Goal: Information Seeking & Learning: Learn about a topic

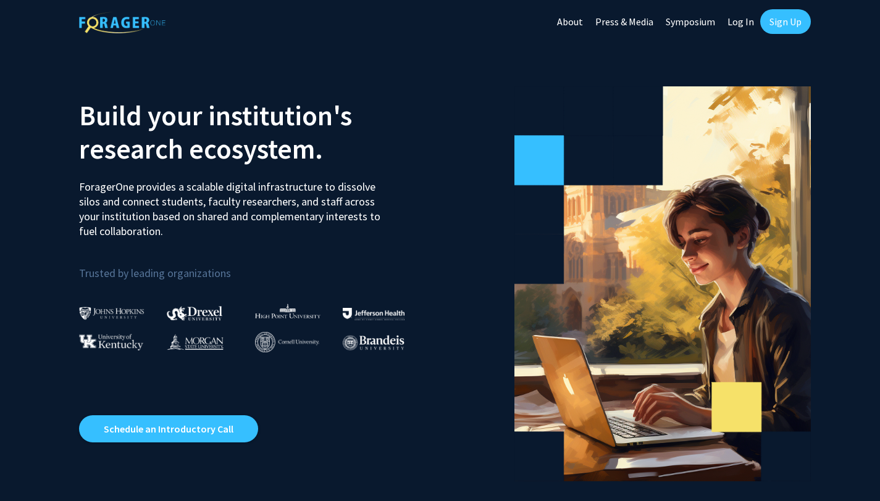
click at [730, 22] on link "Log In" at bounding box center [740, 21] width 39 height 43
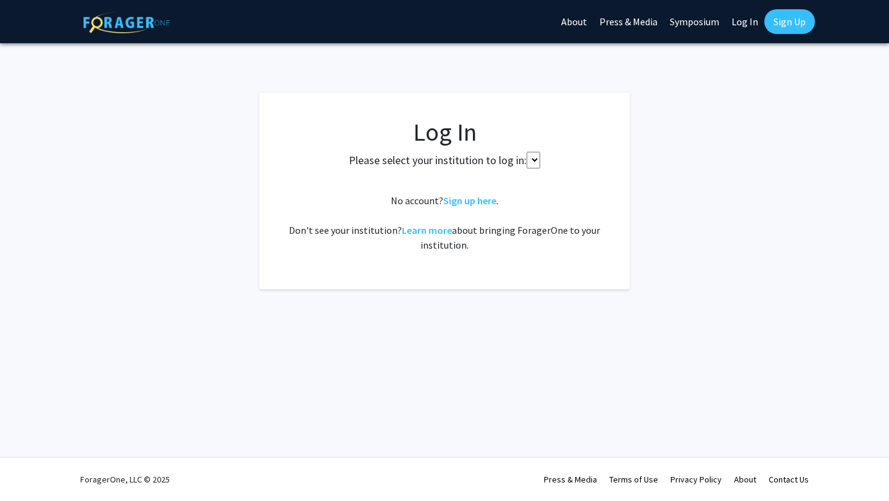
select select
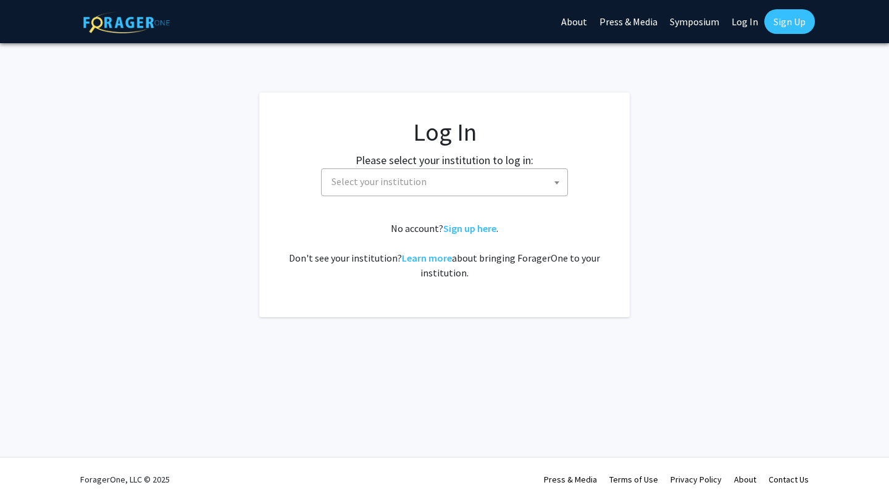
click at [471, 178] on span "Select your institution" at bounding box center [447, 181] width 241 height 25
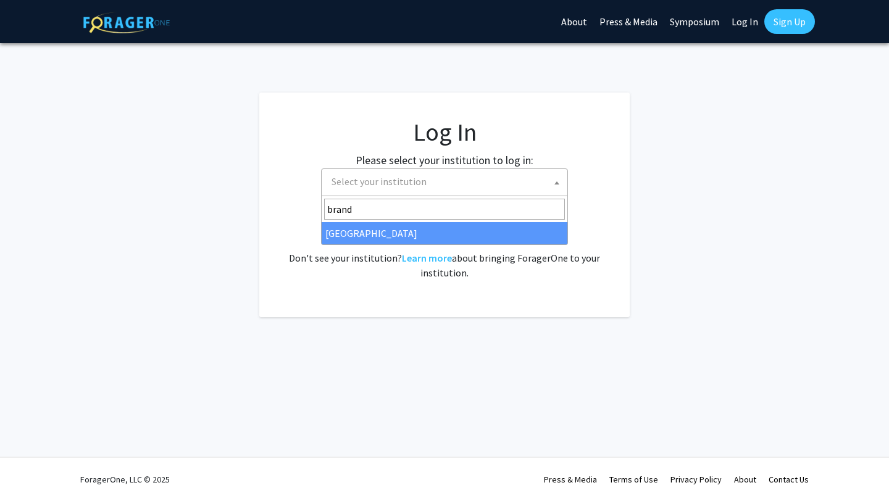
type input "brand"
select select "10"
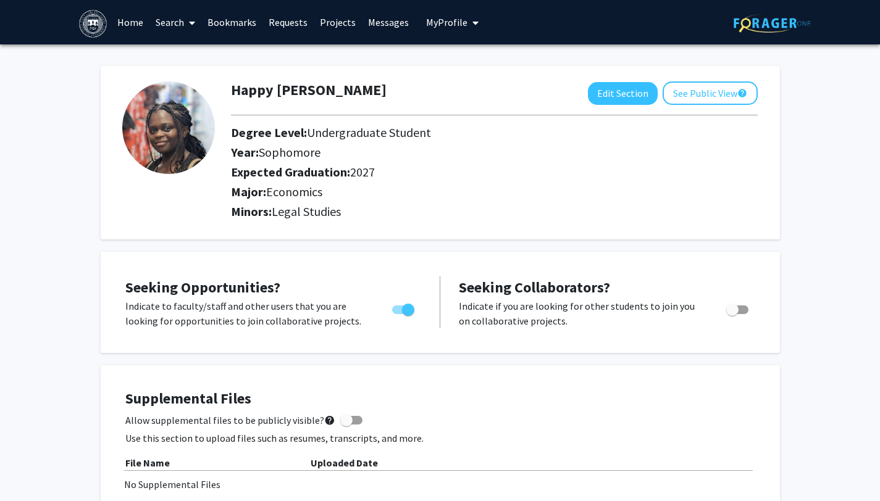
drag, startPoint x: 263, startPoint y: 154, endPoint x: 390, endPoint y: 154, distance: 127.2
click at [390, 154] on h2 "Year: Sophomore" at bounding box center [466, 152] width 470 height 15
click at [596, 100] on button "Edit Section" at bounding box center [623, 93] width 70 height 23
select select "sophomore"
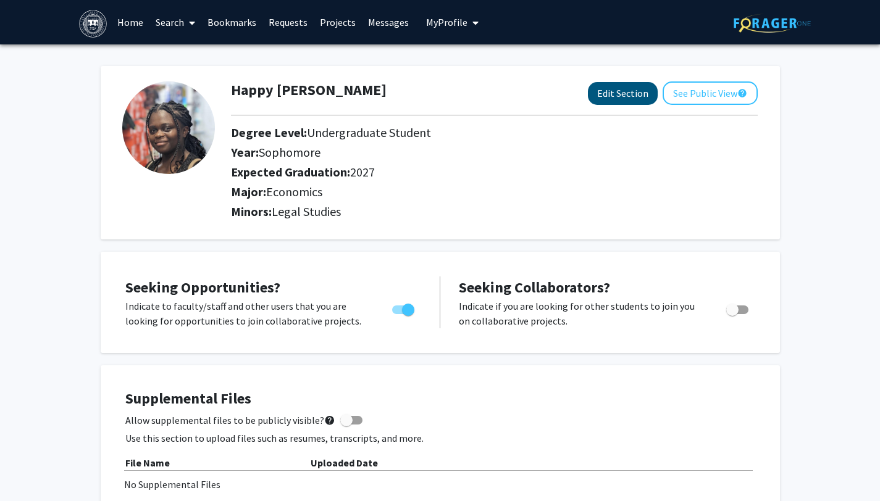
select select "2027"
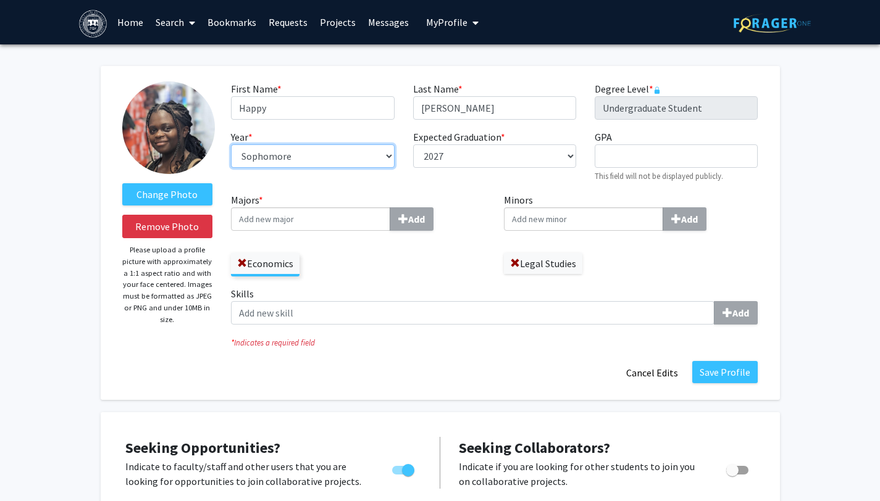
click at [317, 151] on select "--- First-year Sophomore Junior Senior Postbaccalaureate Certificate" at bounding box center [312, 155] width 163 height 23
select select "junior"
click at [728, 359] on fg-title-edit "First Name * required Happy Last Name * required [PERSON_NAME] Level * required…" at bounding box center [494, 232] width 527 height 303
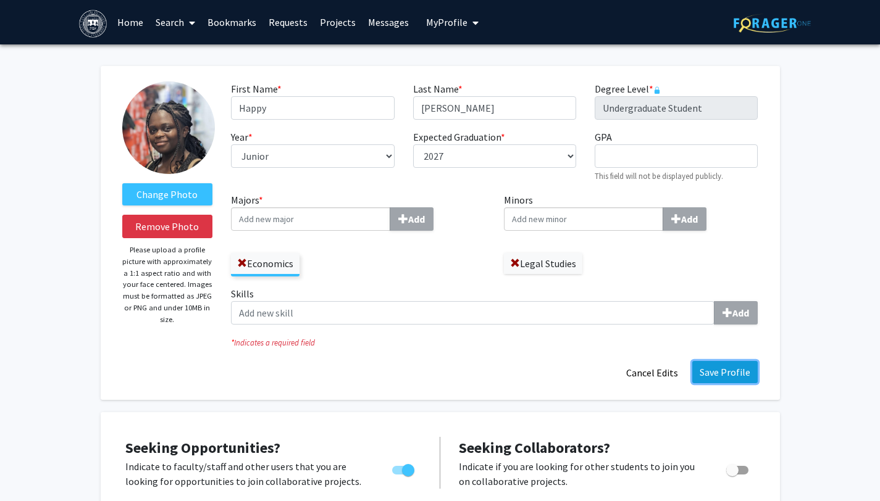
click at [711, 372] on button "Save Profile" at bounding box center [724, 372] width 65 height 22
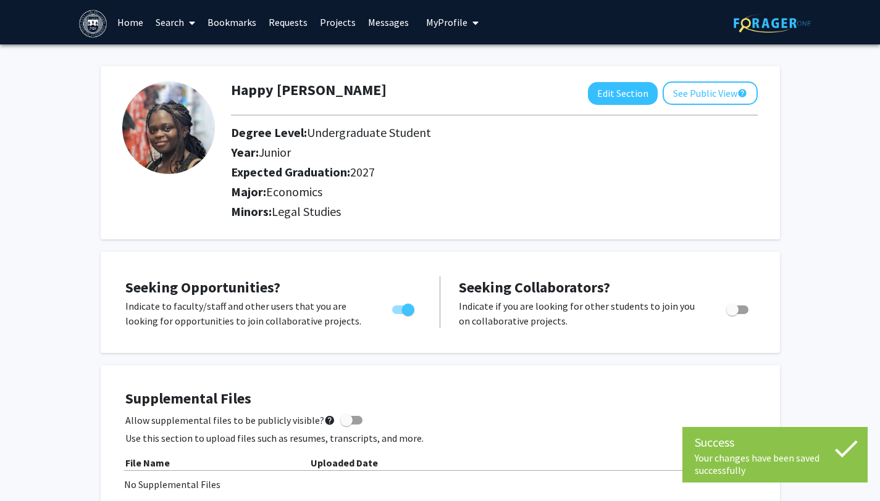
click at [157, 21] on link "Search" at bounding box center [175, 22] width 52 height 43
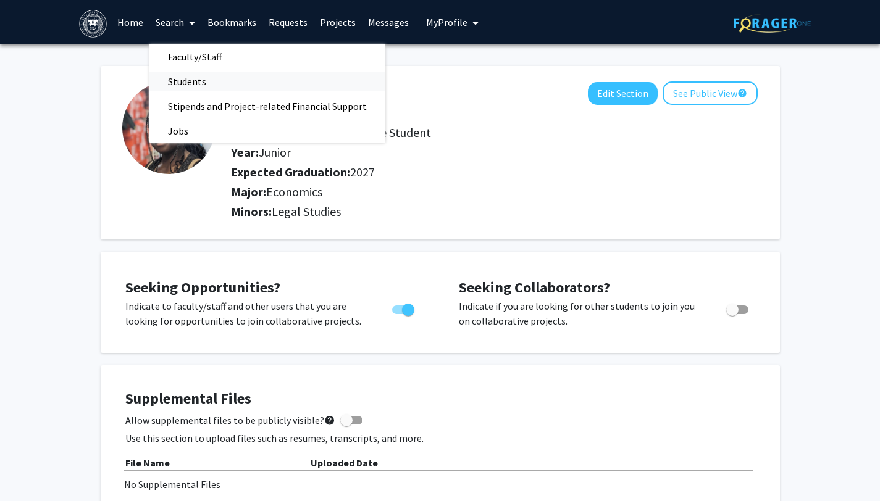
click at [190, 80] on span "Students" at bounding box center [186, 81] width 75 height 25
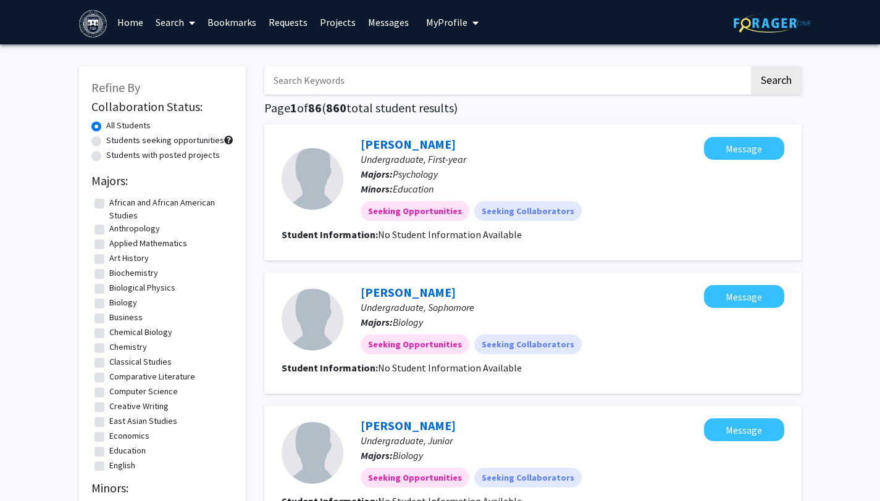
click at [171, 21] on link "Search" at bounding box center [175, 22] width 52 height 43
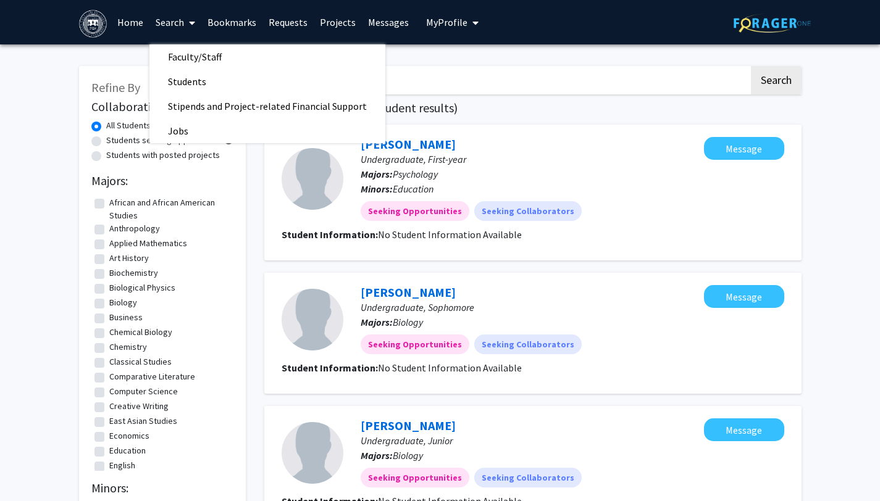
click at [171, 21] on link "Search" at bounding box center [175, 22] width 52 height 43
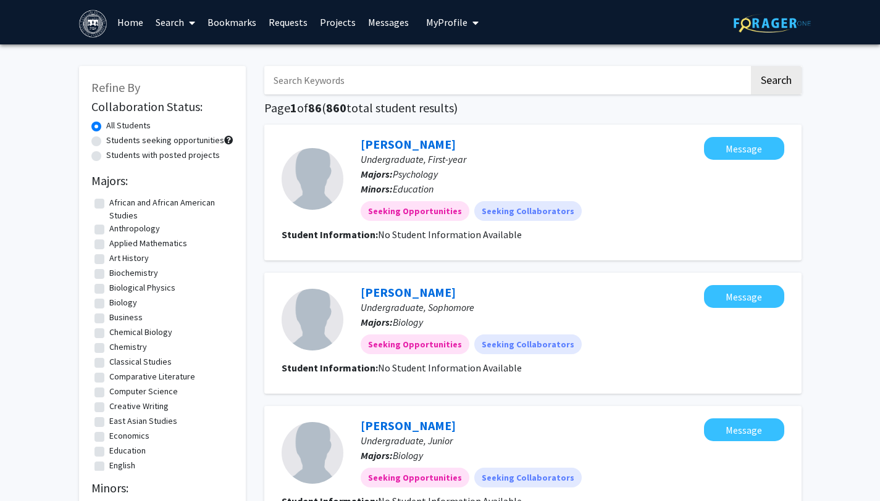
click at [170, 21] on link "Search" at bounding box center [175, 22] width 52 height 43
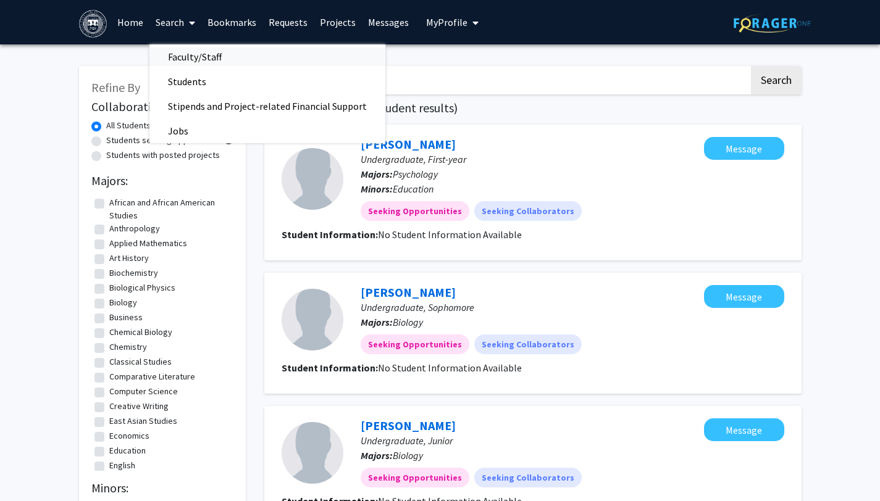
click at [183, 62] on span "Faculty/Staff" at bounding box center [194, 56] width 91 height 25
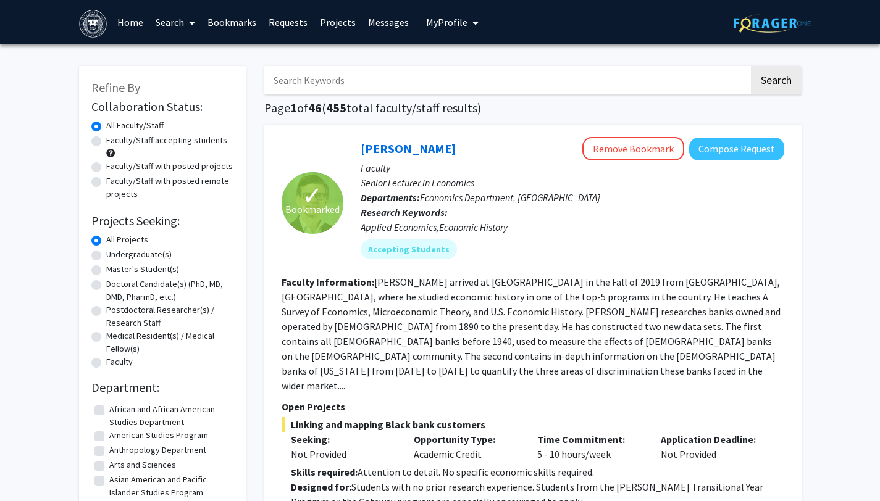
click at [148, 138] on label "Faculty/Staff accepting students" at bounding box center [166, 140] width 121 height 13
click at [114, 138] on input "Faculty/Staff accepting students" at bounding box center [110, 138] width 8 height 8
radio input "true"
click at [144, 257] on label "Undergraduate(s)" at bounding box center [138, 254] width 65 height 13
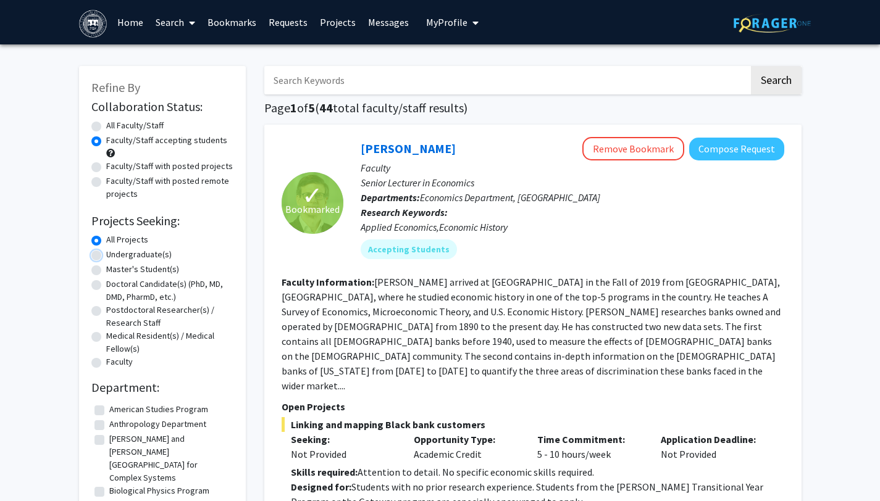
click at [114, 256] on input "Undergraduate(s)" at bounding box center [110, 252] width 8 height 8
radio input "true"
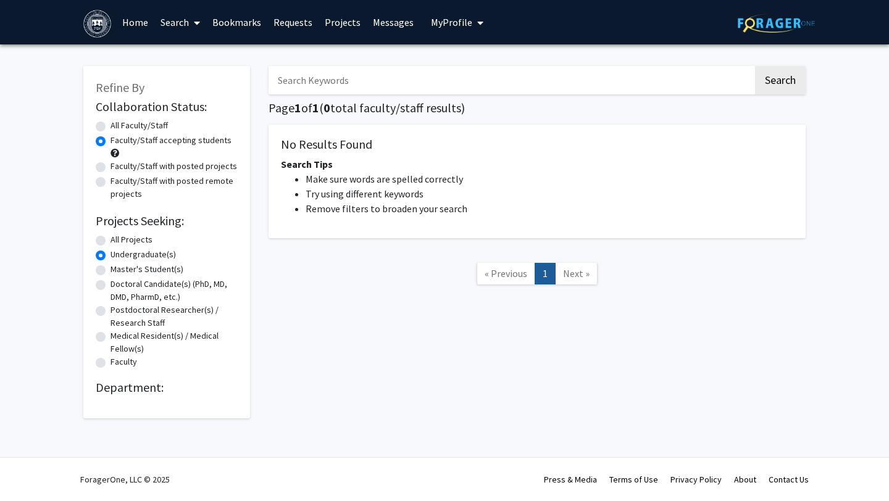
click at [131, 240] on label "All Projects" at bounding box center [131, 239] width 42 height 13
click at [119, 240] on input "All Projects" at bounding box center [114, 237] width 8 height 8
radio input "true"
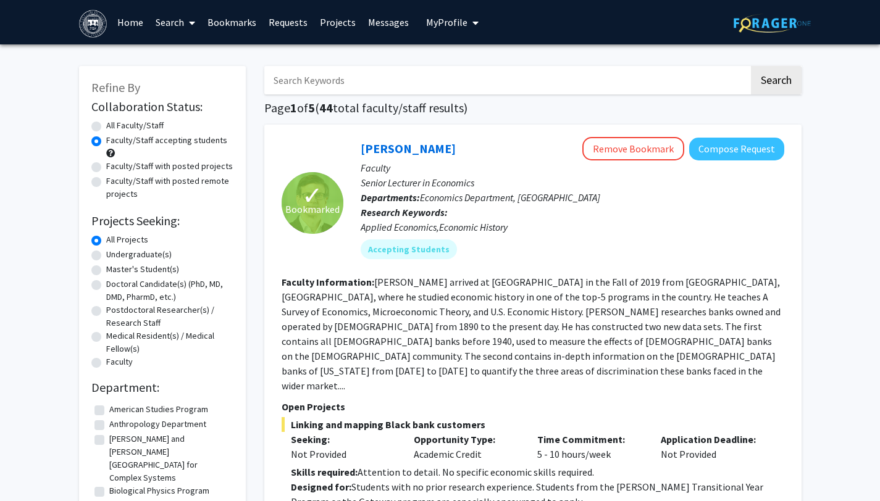
click at [99, 12] on img at bounding box center [93, 24] width 28 height 28
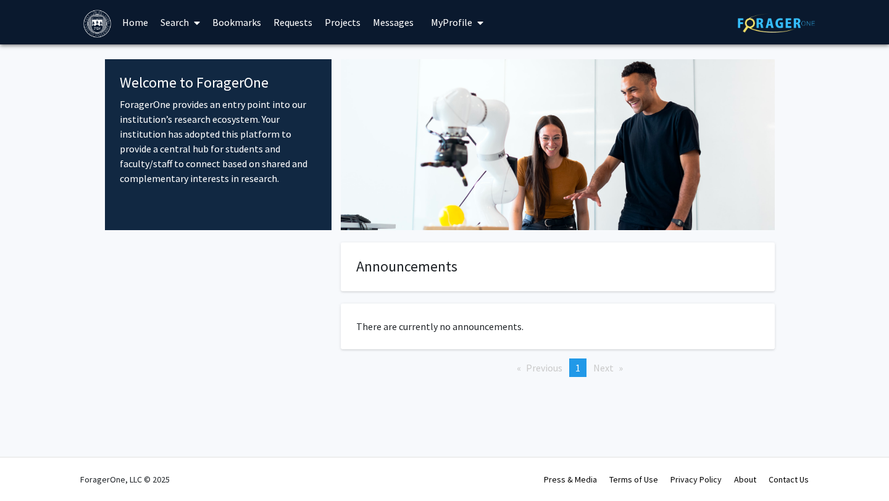
click at [436, 18] on span "My Profile" at bounding box center [451, 22] width 41 height 12
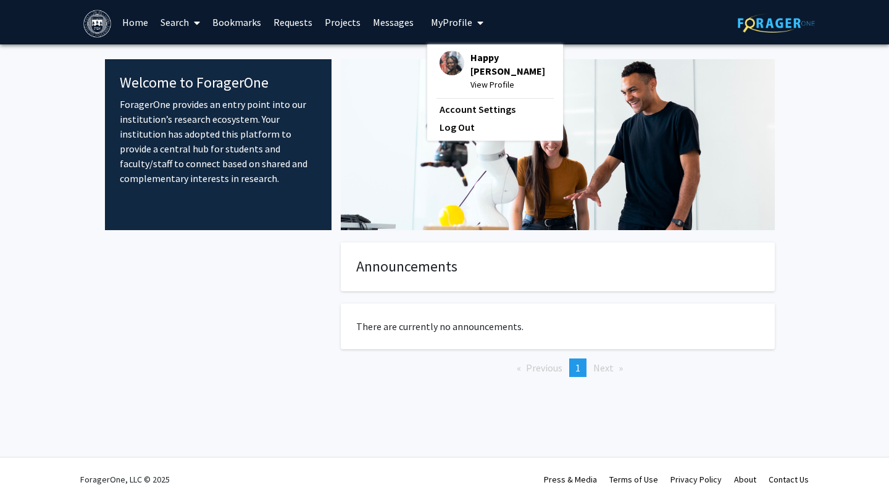
click at [444, 57] on img at bounding box center [452, 63] width 25 height 25
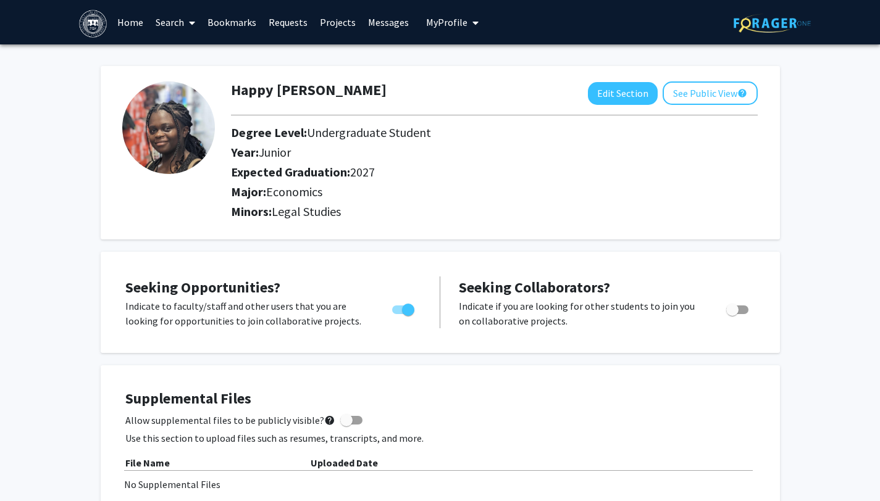
click at [344, 25] on link "Projects" at bounding box center [338, 22] width 48 height 43
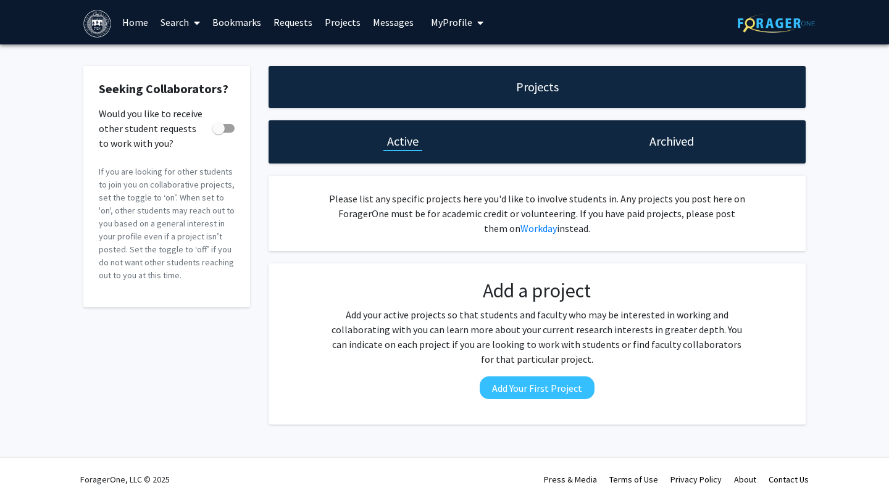
click at [390, 13] on link "Messages" at bounding box center [393, 22] width 53 height 43
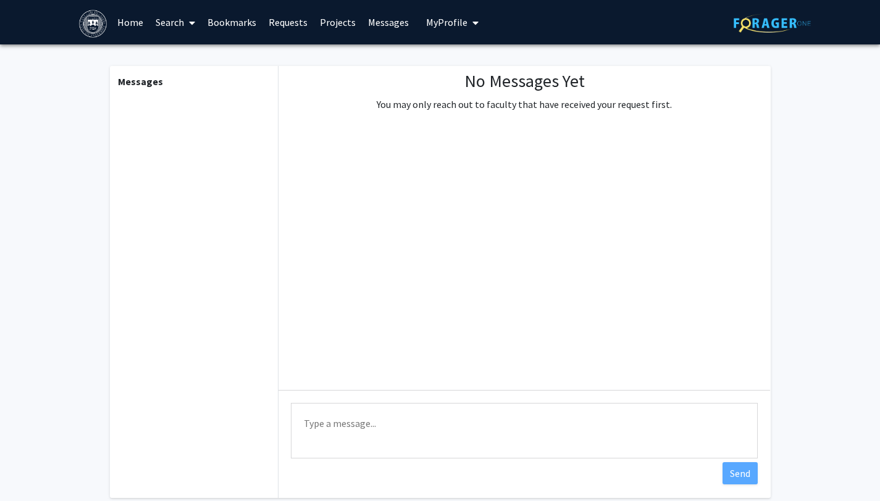
click at [285, 22] on link "Requests" at bounding box center [287, 22] width 51 height 43
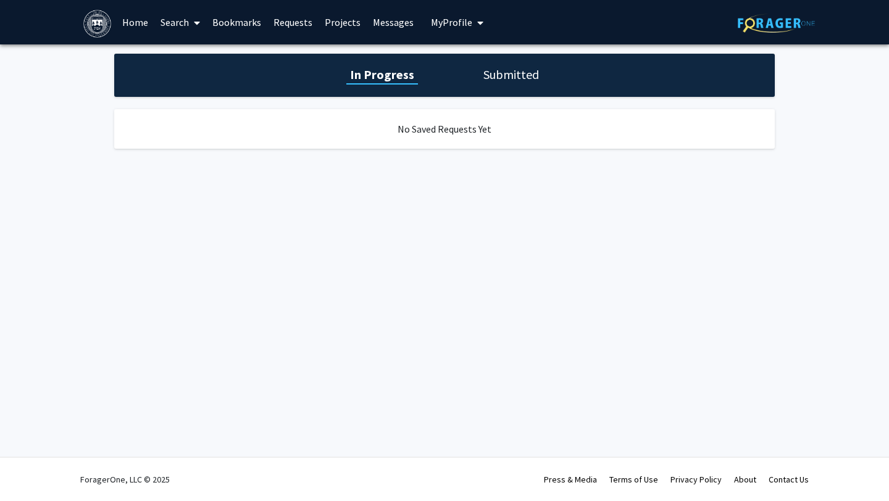
click at [180, 21] on link "Search" at bounding box center [180, 22] width 52 height 43
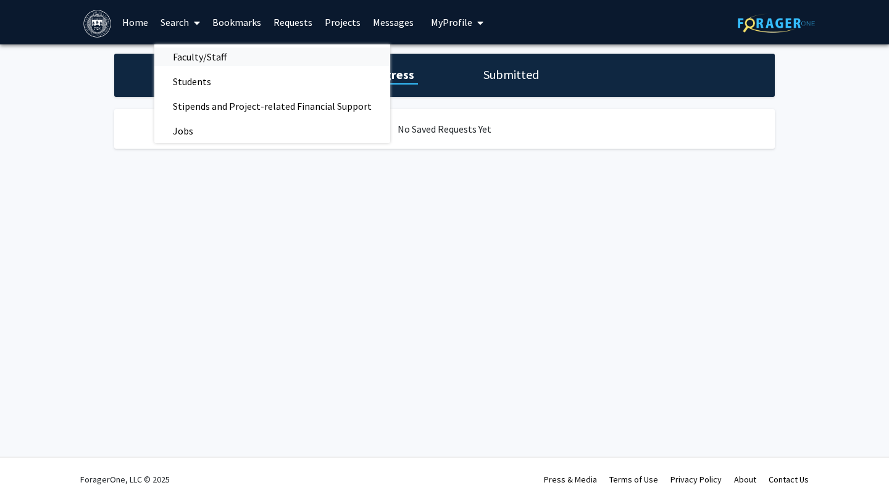
click at [181, 57] on span "Faculty/Staff" at bounding box center [199, 56] width 91 height 25
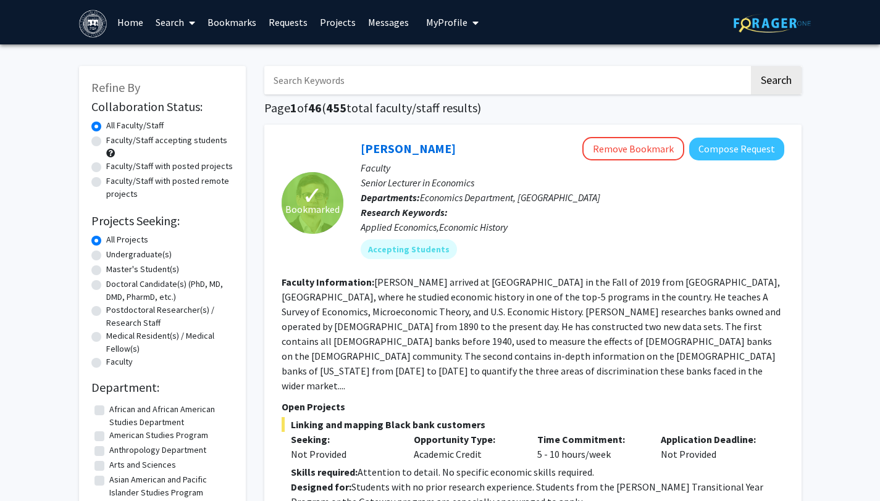
click at [180, 28] on link "Search" at bounding box center [175, 22] width 52 height 43
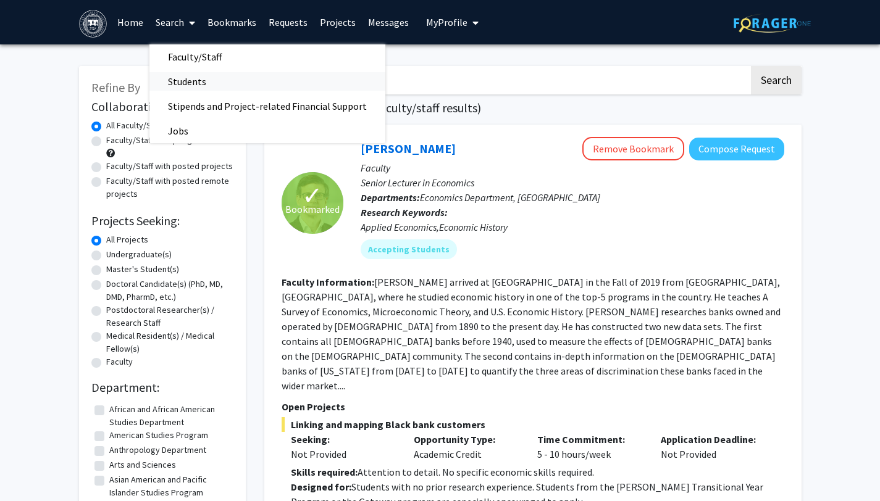
click at [175, 84] on span "Students" at bounding box center [186, 81] width 75 height 25
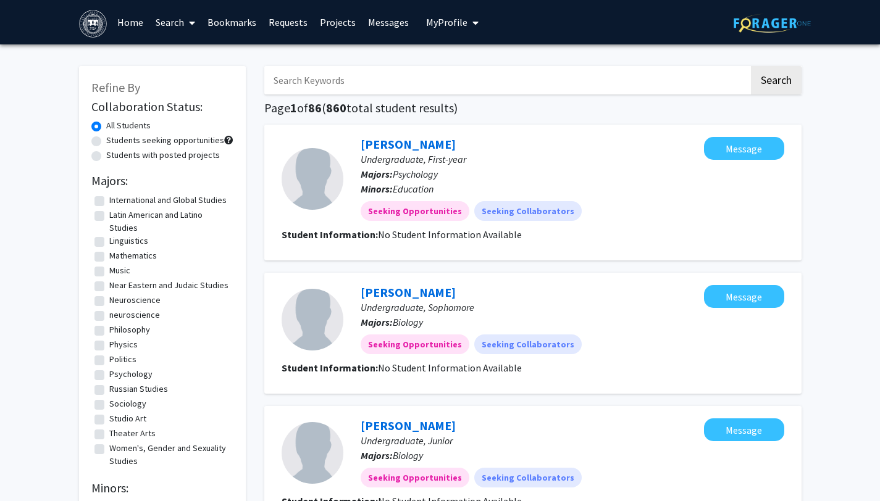
click at [167, 140] on label "Students seeking opportunities" at bounding box center [165, 140] width 118 height 13
click at [114, 140] on input "Students seeking opportunities" at bounding box center [110, 138] width 8 height 8
radio input "true"
click at [160, 154] on label "Students with posted projects" at bounding box center [163, 155] width 114 height 13
click at [114, 154] on input "Students with posted projects" at bounding box center [110, 153] width 8 height 8
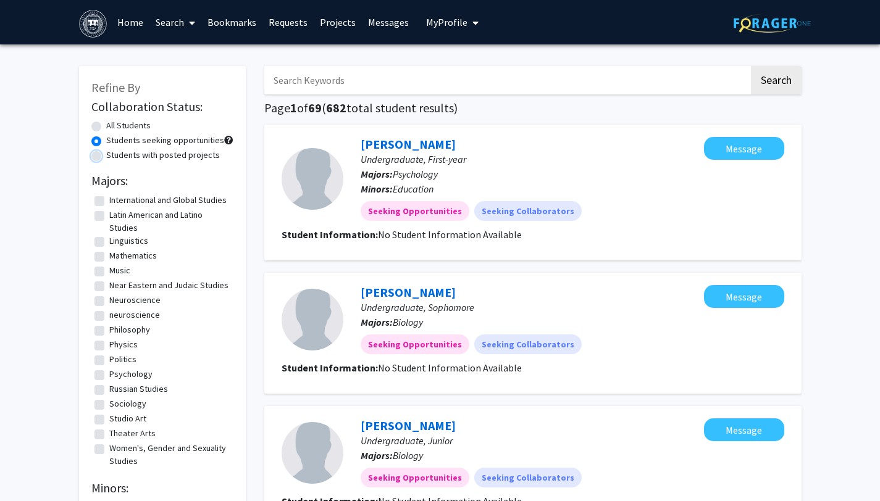
radio input "true"
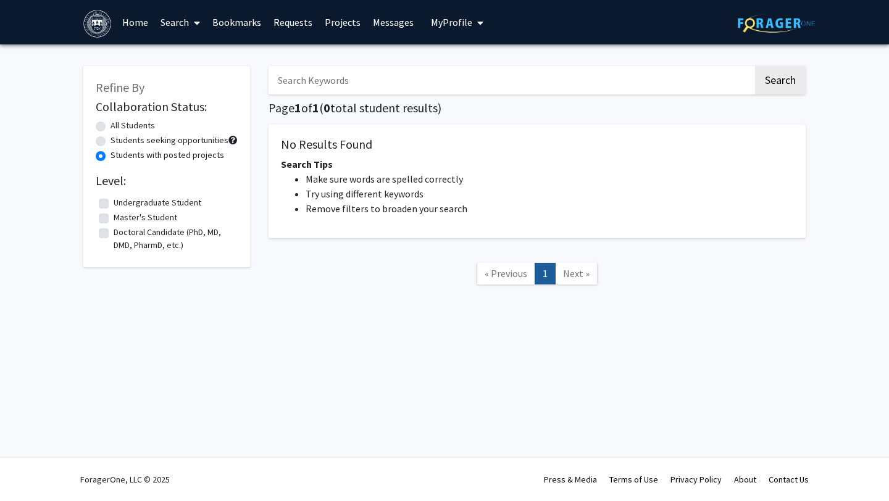
click at [145, 125] on label "All Students" at bounding box center [132, 125] width 44 height 13
click at [119, 125] on input "All Students" at bounding box center [114, 123] width 8 height 8
radio input "true"
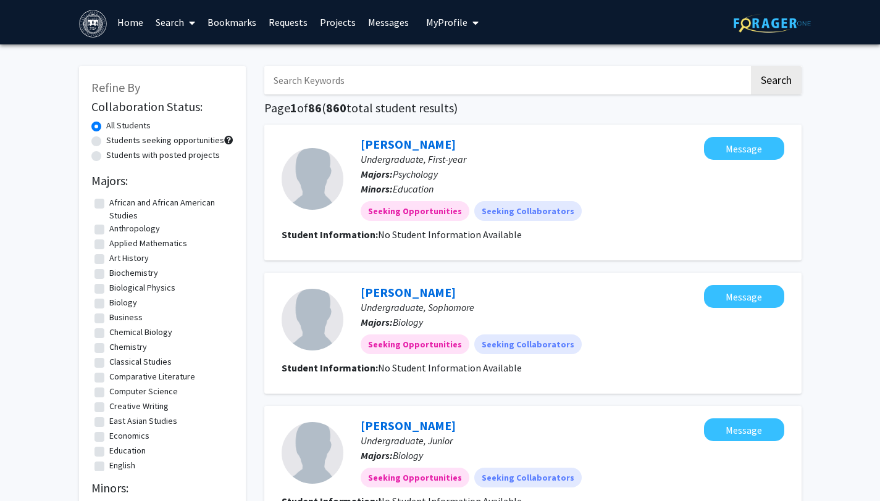
click at [142, 156] on label "Students with posted projects" at bounding box center [163, 155] width 114 height 13
click at [114, 156] on input "Students with posted projects" at bounding box center [110, 153] width 8 height 8
radio input "true"
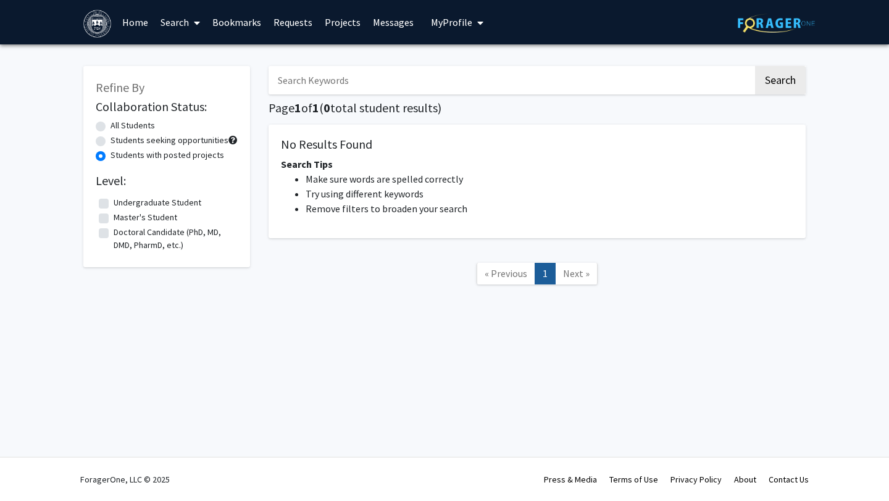
click at [135, 202] on label "Undergraduate Student" at bounding box center [158, 202] width 88 height 13
click at [122, 202] on input "Undergraduate Student" at bounding box center [118, 200] width 8 height 8
checkbox input "true"
click at [130, 125] on label "All Students" at bounding box center [132, 125] width 44 height 13
click at [119, 125] on input "All Students" at bounding box center [114, 123] width 8 height 8
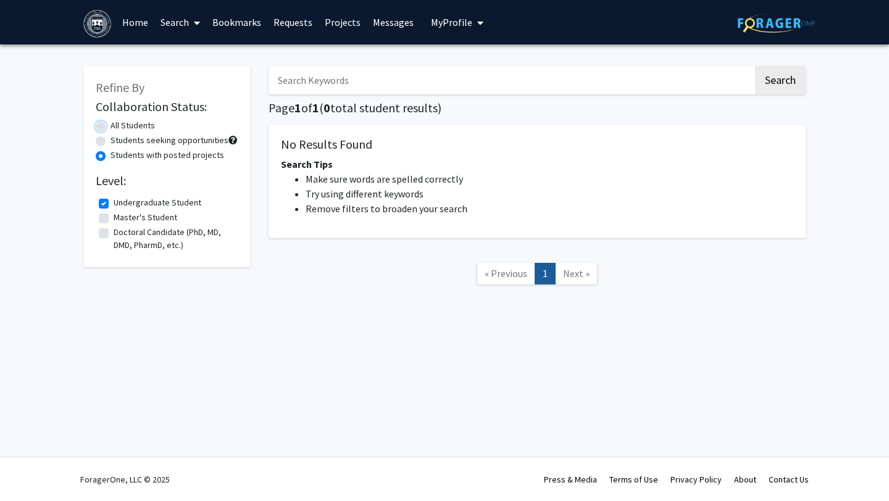
radio input "true"
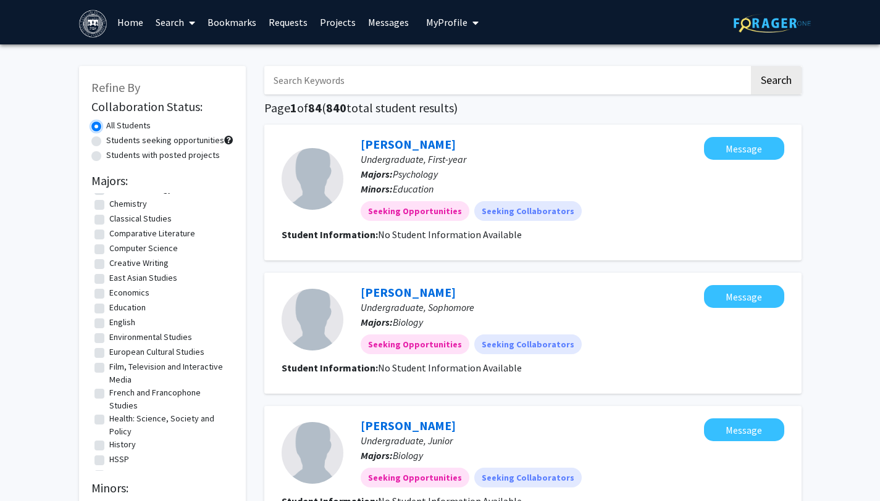
scroll to position [144, 0]
click at [184, 20] on span at bounding box center [189, 22] width 11 height 43
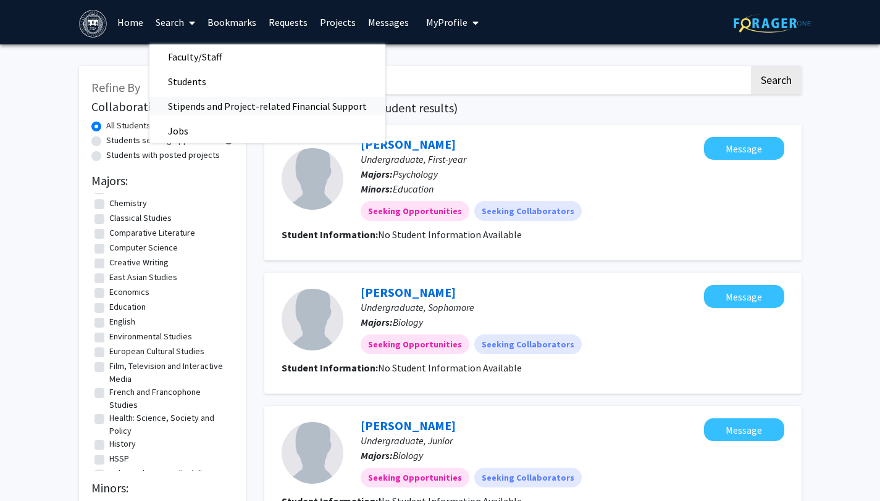
click at [188, 109] on span "Stipends and Project-related Financial Support" at bounding box center [267, 106] width 236 height 25
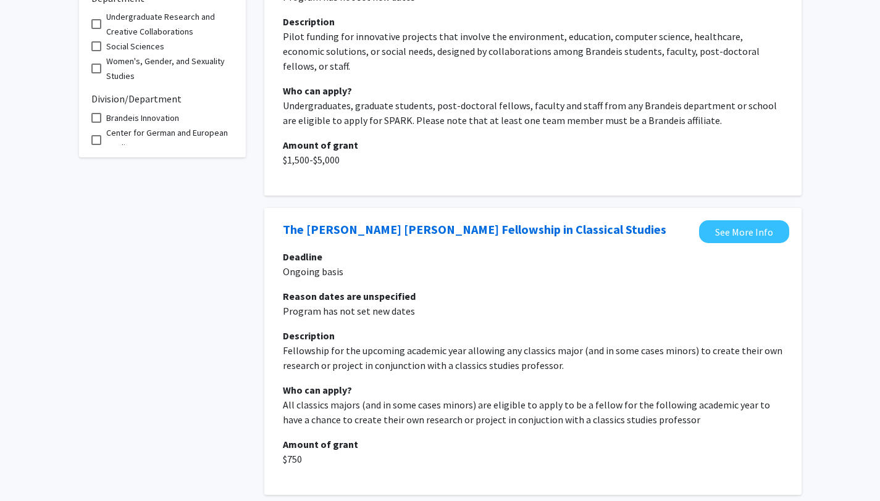
scroll to position [319, 0]
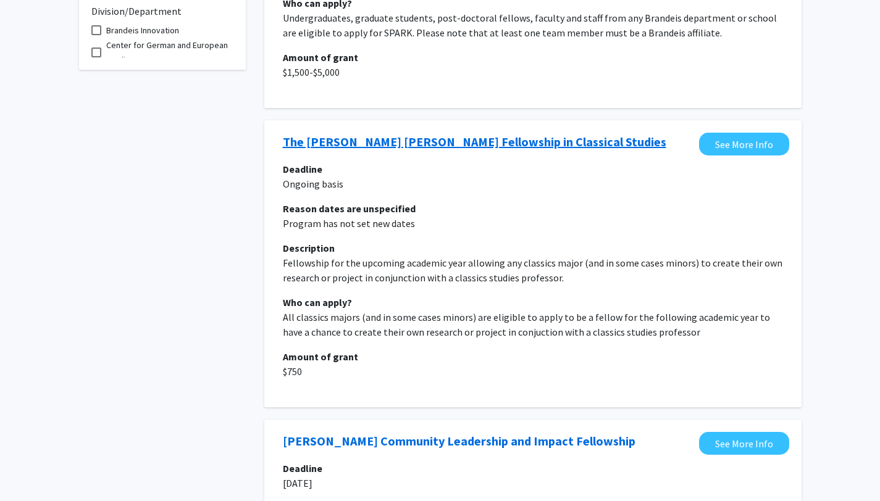
click at [397, 133] on link "The [PERSON_NAME] [PERSON_NAME] Fellowship in Classical Studies" at bounding box center [474, 142] width 383 height 19
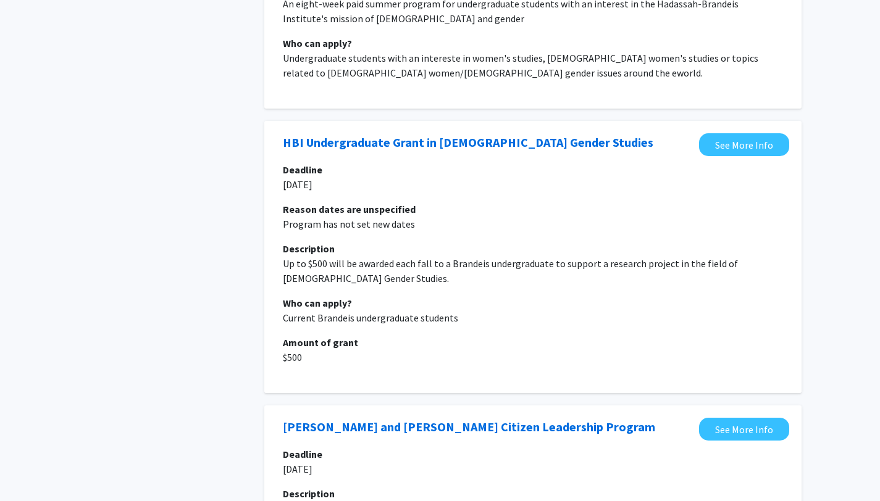
scroll to position [1820, 0]
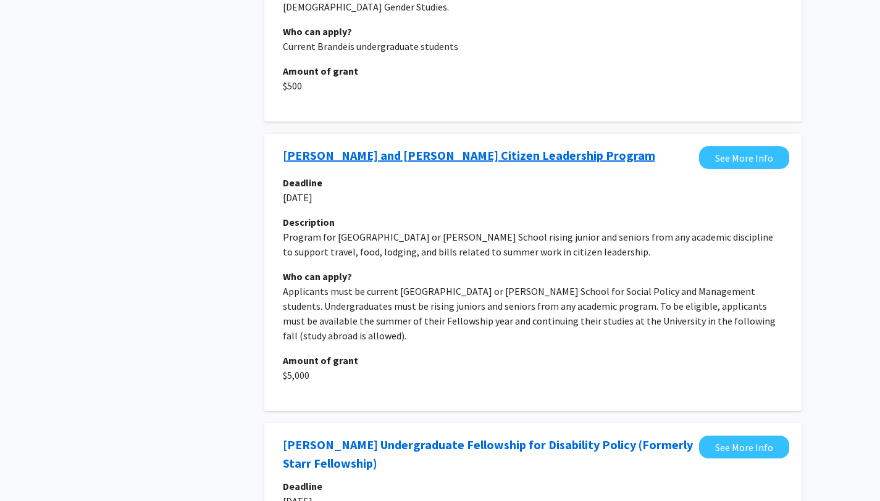
click at [402, 146] on link "[PERSON_NAME] and [PERSON_NAME] Citizen Leadership Program" at bounding box center [469, 155] width 372 height 19
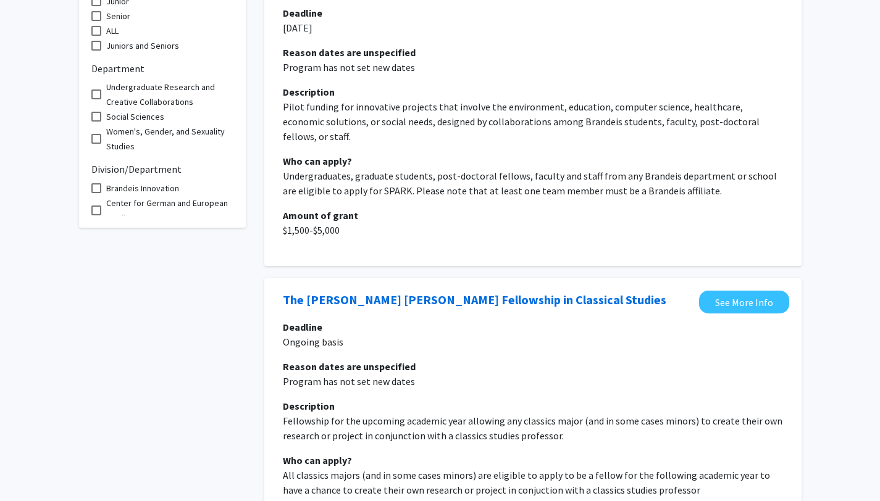
scroll to position [0, 0]
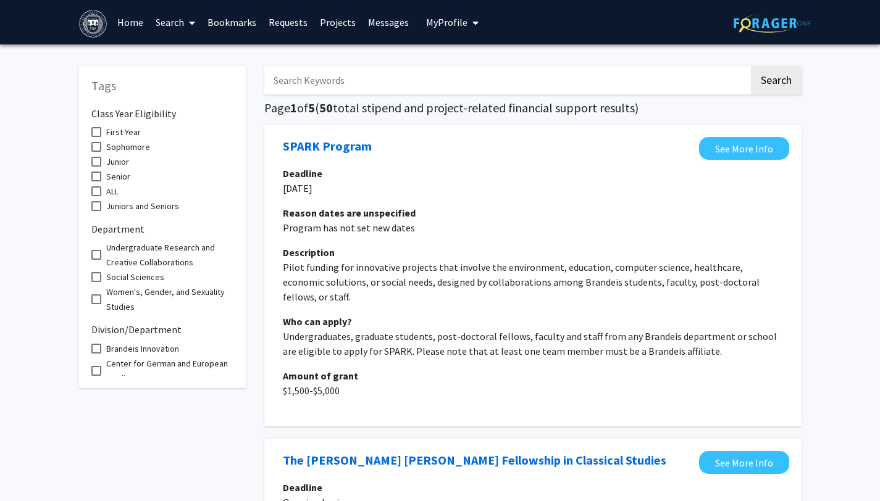
click at [179, 27] on link "Search" at bounding box center [175, 22] width 52 height 43
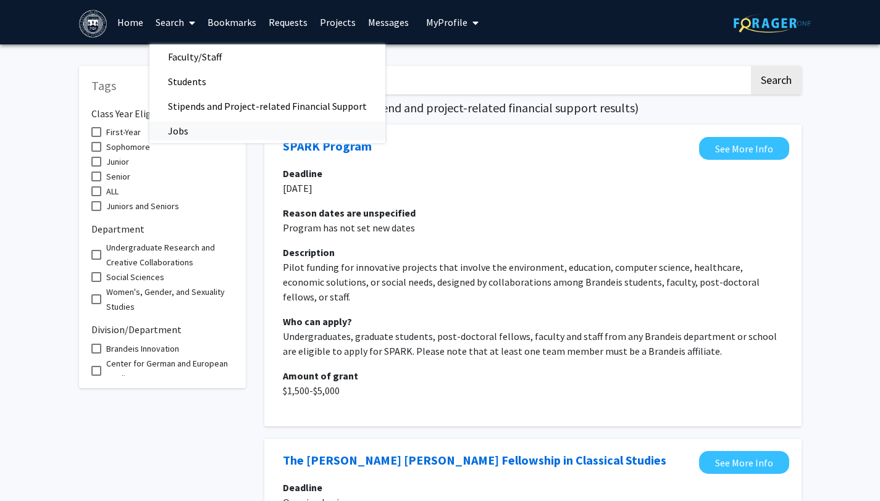
click at [170, 130] on span "Jobs" at bounding box center [177, 131] width 57 height 25
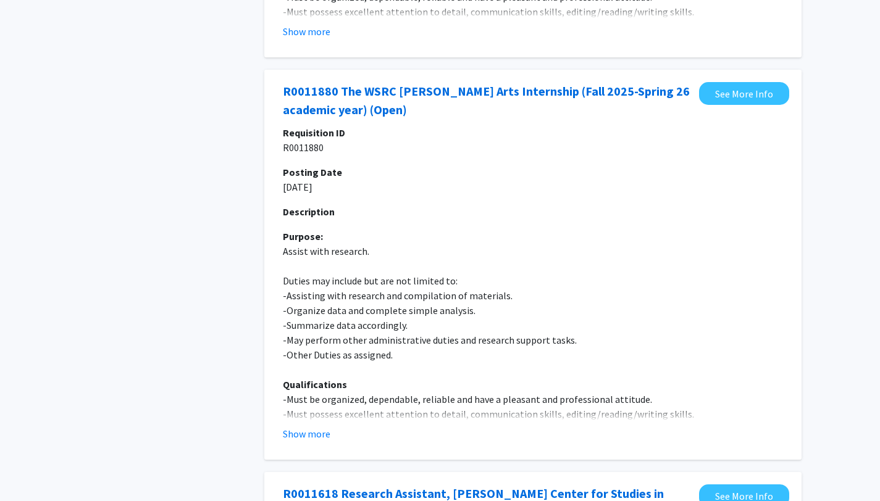
scroll to position [861, 0]
click at [301, 439] on button "Show more" at bounding box center [307, 433] width 48 height 15
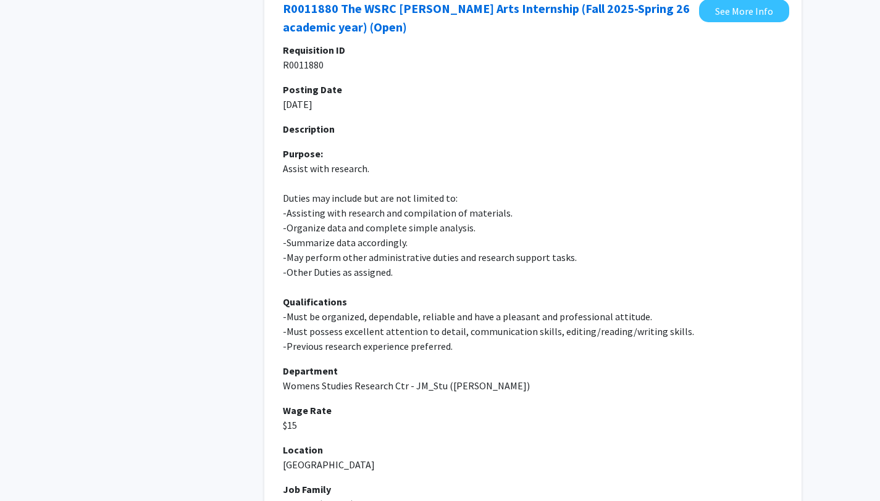
scroll to position [933, 0]
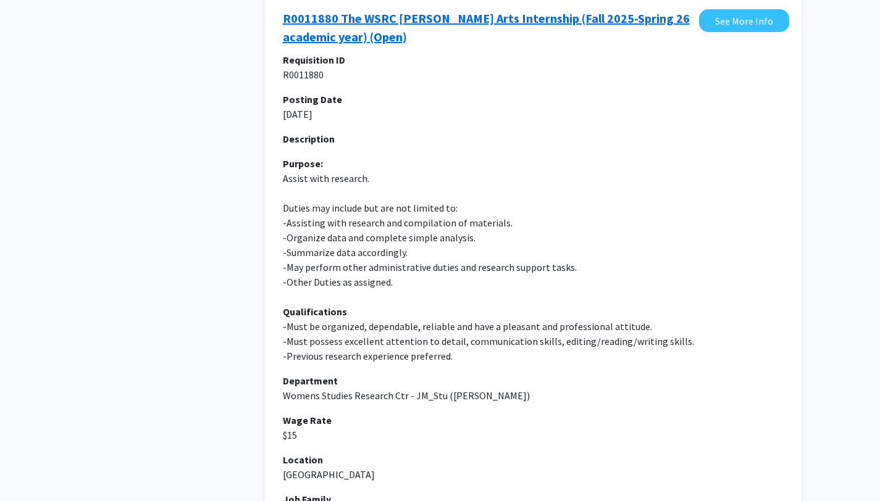
click at [341, 43] on link "R0011880 The WSRC [PERSON_NAME] Arts Internship (Fall 2025-Spring 26 academic y…" at bounding box center [488, 27] width 410 height 37
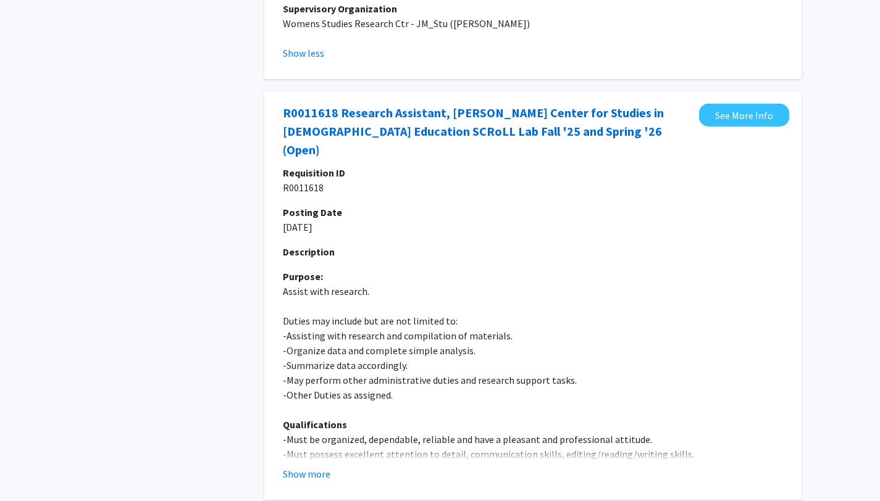
scroll to position [1637, 0]
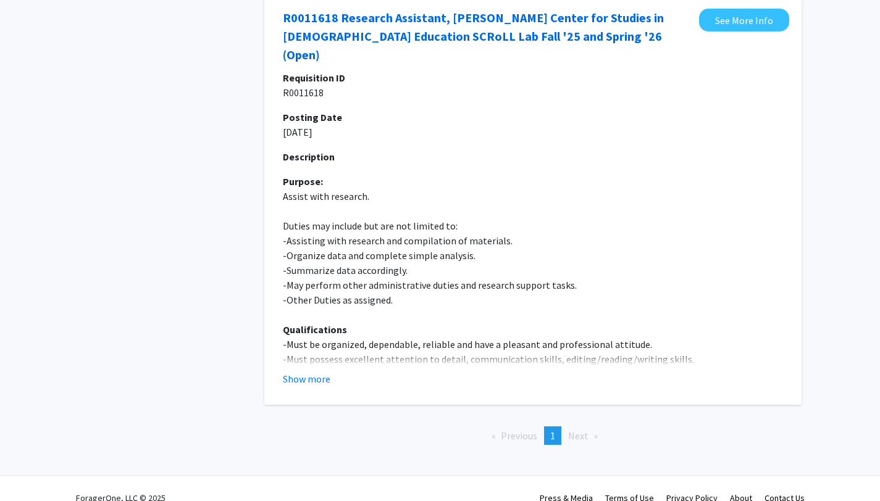
click at [577, 430] on span "Next page" at bounding box center [578, 436] width 20 height 12
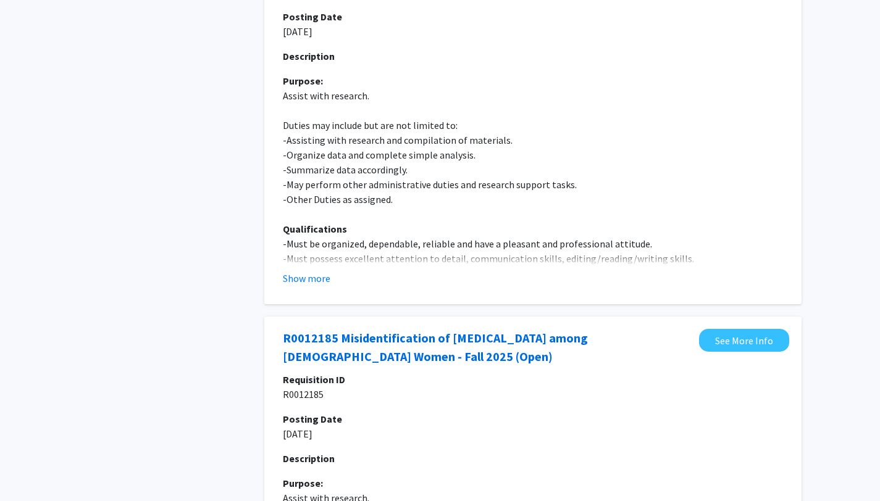
scroll to position [0, 0]
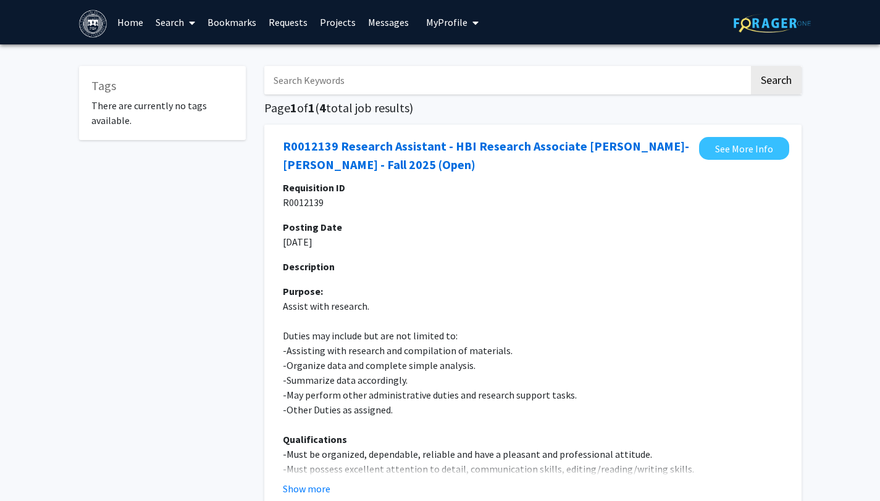
click at [162, 31] on link "Search" at bounding box center [175, 22] width 52 height 43
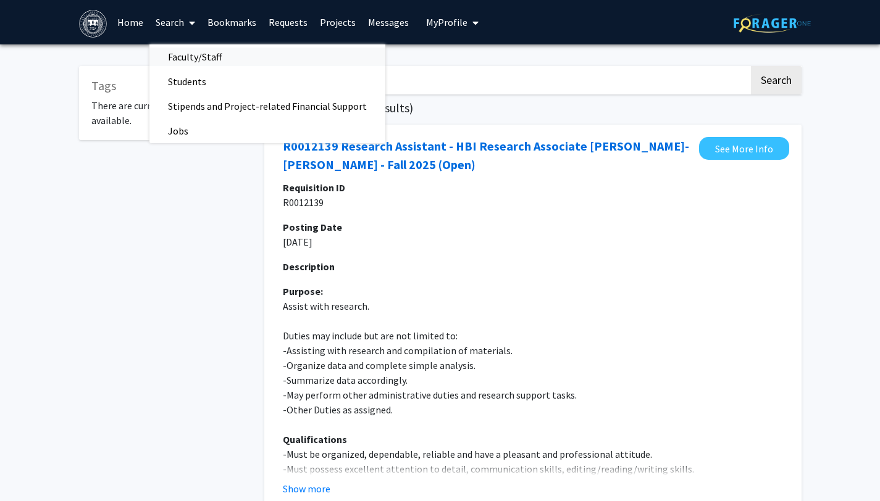
click at [182, 55] on span "Faculty/Staff" at bounding box center [194, 56] width 91 height 25
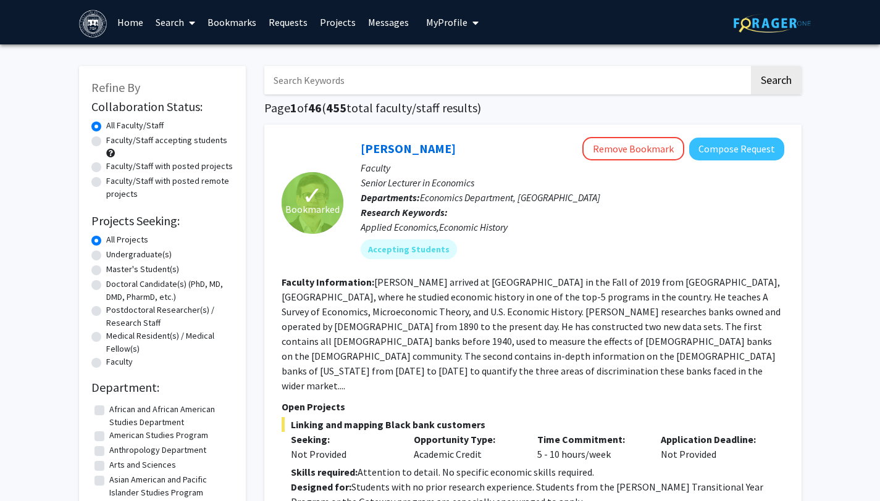
click at [414, 91] on input "Search Keywords" at bounding box center [506, 80] width 485 height 28
paste input "[PERSON_NAME] School of Social Policy and Management"
type input "[PERSON_NAME] School of Social Policy and Management"
click at [751, 66] on button "Search" at bounding box center [776, 80] width 51 height 28
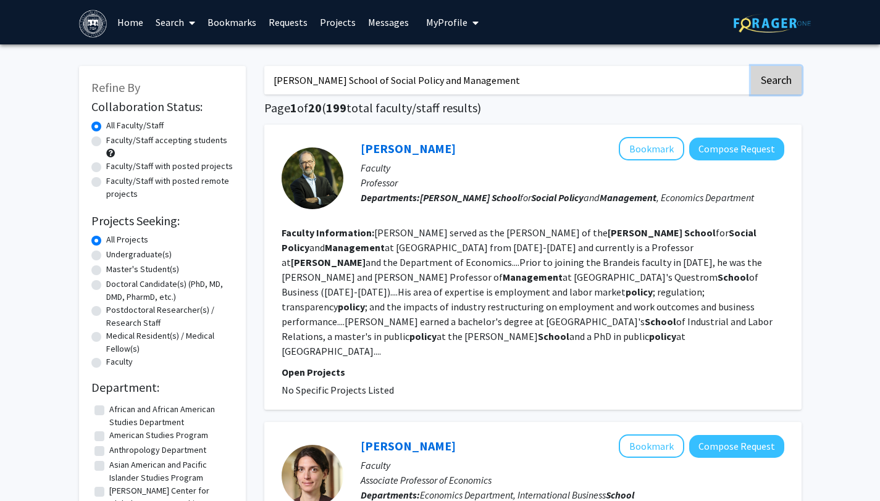
click at [769, 74] on button "Search" at bounding box center [776, 80] width 51 height 28
click at [357, 73] on input "[PERSON_NAME] School of Social Policy and Management" at bounding box center [506, 80] width 485 height 28
click at [772, 80] on button "Search" at bounding box center [776, 80] width 51 height 28
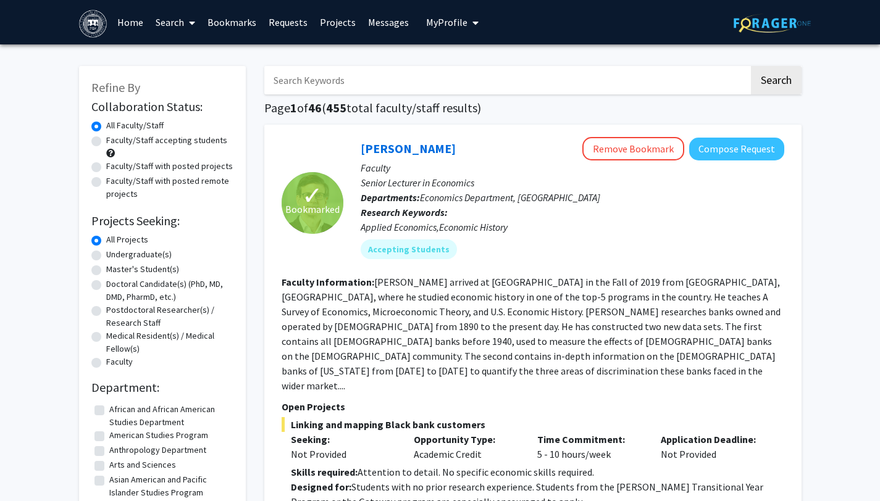
click at [467, 81] on input "Search Keywords" at bounding box center [506, 80] width 485 height 28
paste input "[PERSON_NAME] School of Social Policy and Management"
type input "[PERSON_NAME] School of Social Policy and Management"
click at [751, 66] on button "Search" at bounding box center [776, 80] width 51 height 28
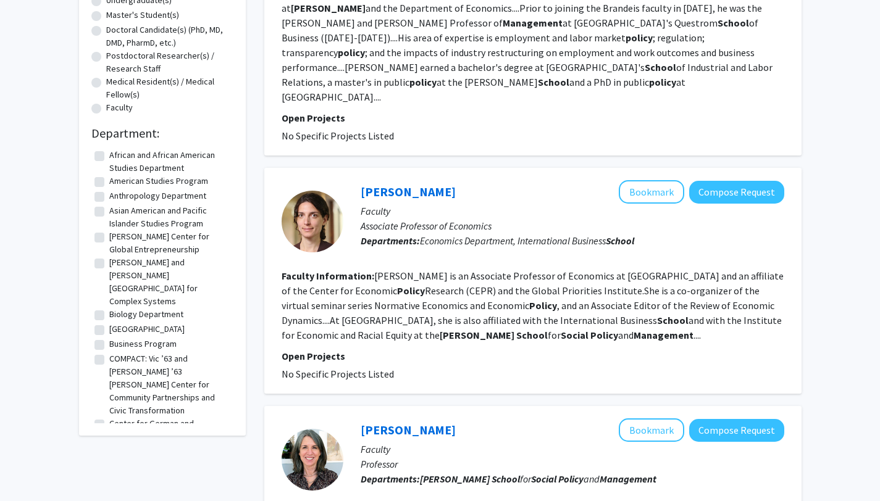
scroll to position [194, 0]
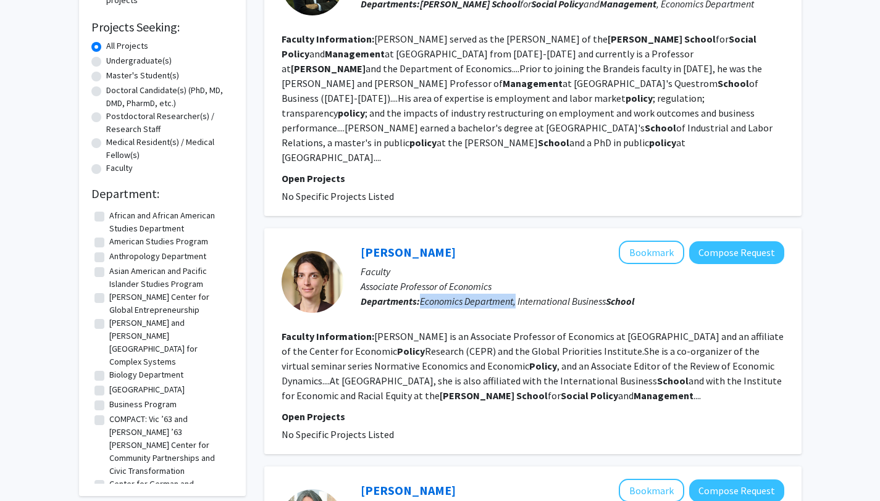
drag, startPoint x: 422, startPoint y: 270, endPoint x: 517, endPoint y: 271, distance: 95.1
click at [517, 295] on span "Economics Department, [GEOGRAPHIC_DATA]" at bounding box center [527, 301] width 214 height 12
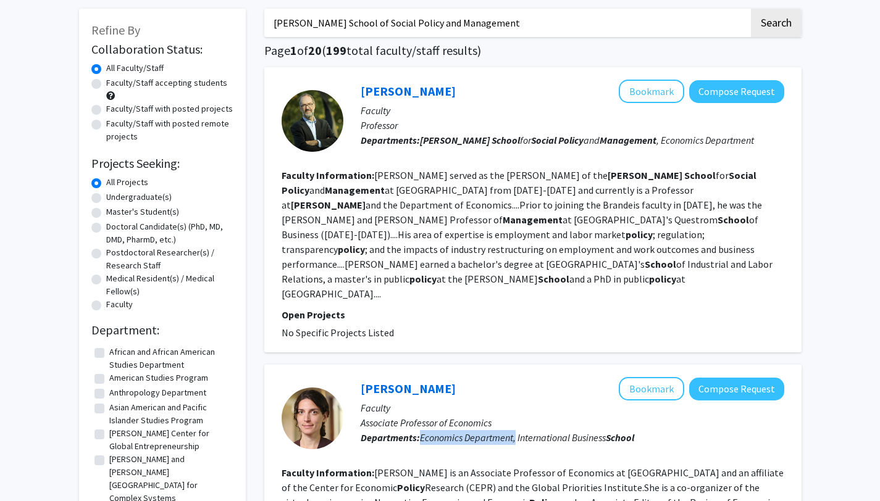
scroll to position [0, 0]
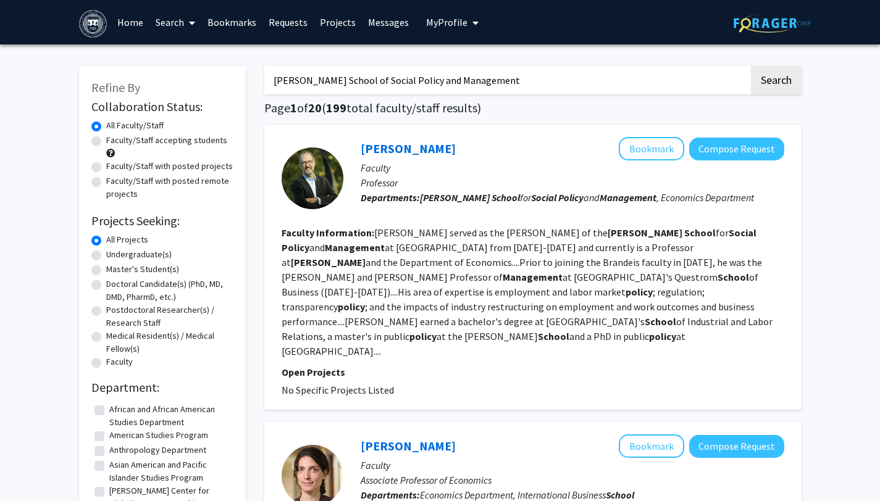
click at [188, 20] on span at bounding box center [189, 22] width 11 height 43
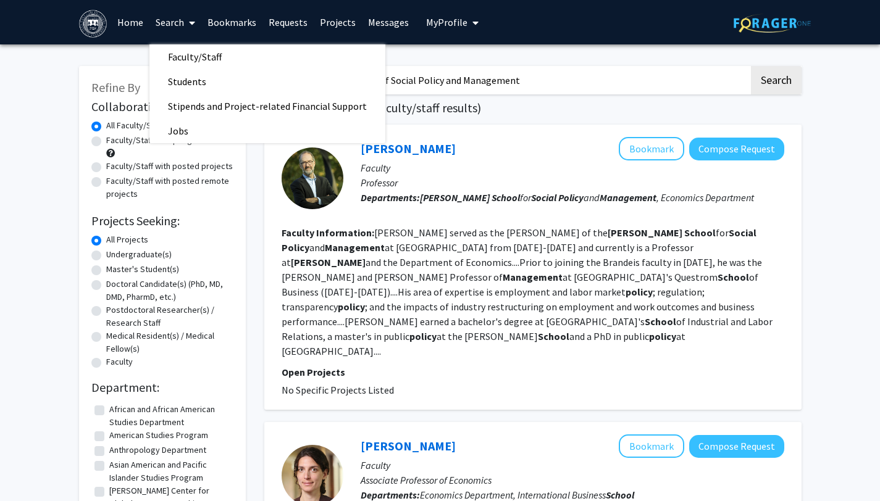
click at [187, 20] on span at bounding box center [189, 22] width 11 height 43
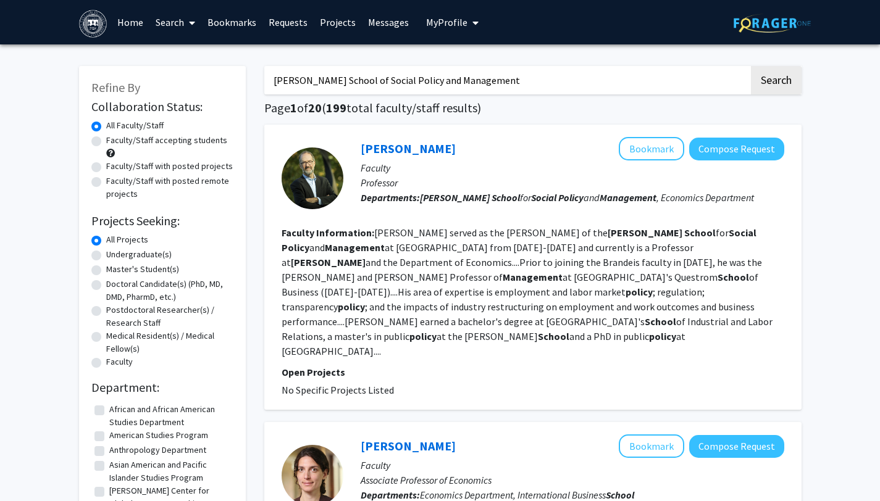
click at [187, 20] on span at bounding box center [189, 22] width 11 height 43
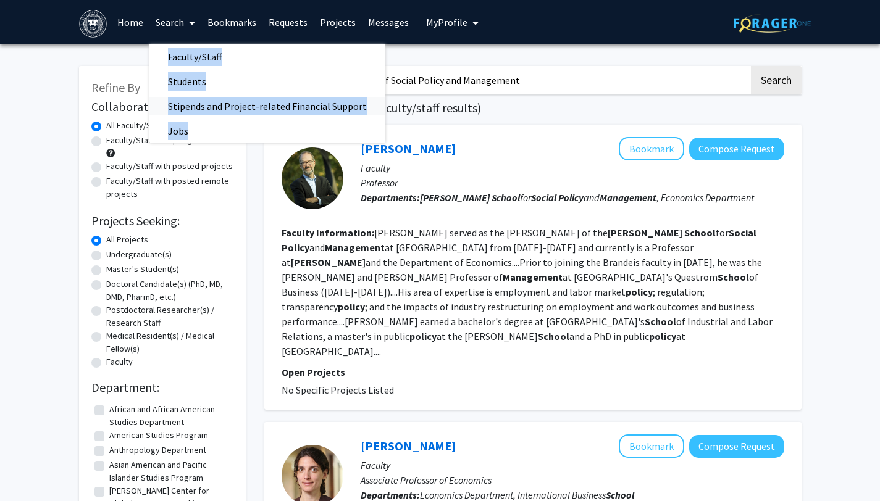
click at [204, 96] on span "Stipends and Project-related Financial Support" at bounding box center [267, 106] width 236 height 25
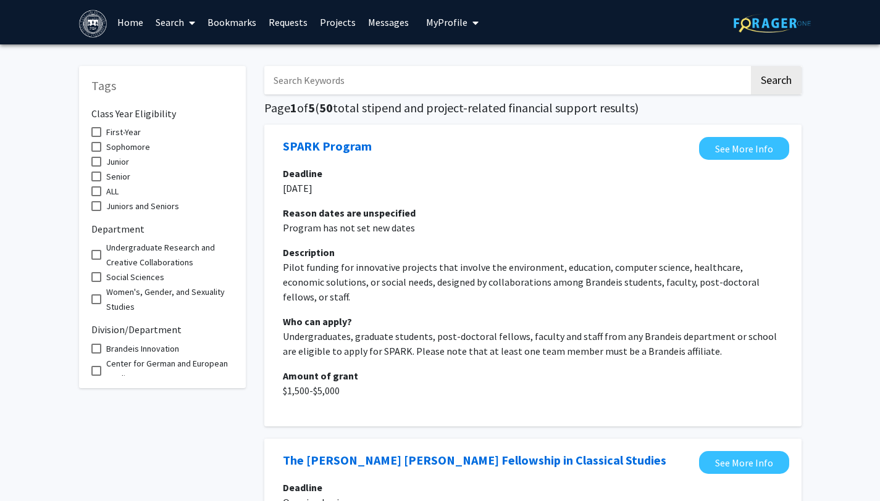
click at [240, 29] on link "Bookmarks" at bounding box center [231, 22] width 61 height 43
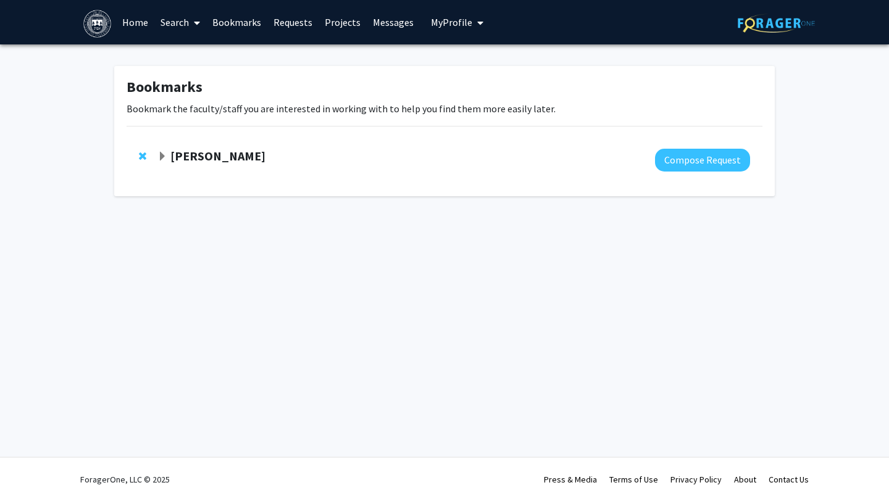
click at [179, 27] on link "Search" at bounding box center [180, 22] width 52 height 43
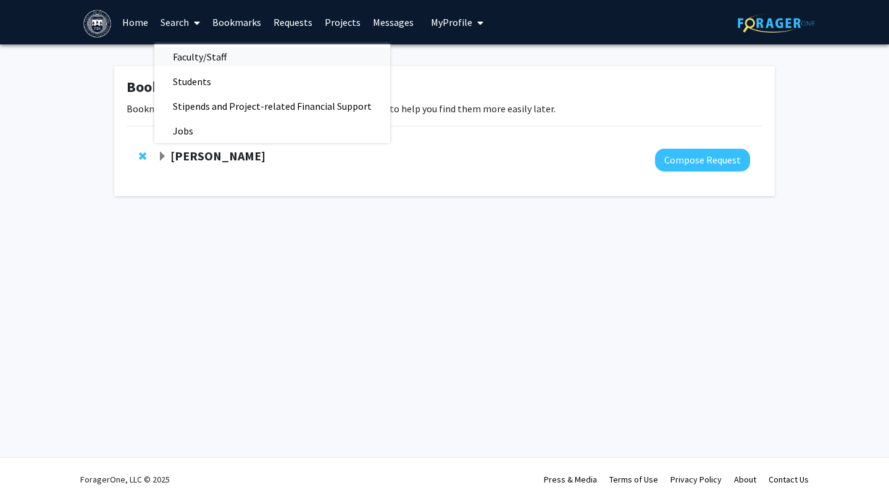
click at [199, 63] on span "Faculty/Staff" at bounding box center [199, 56] width 91 height 25
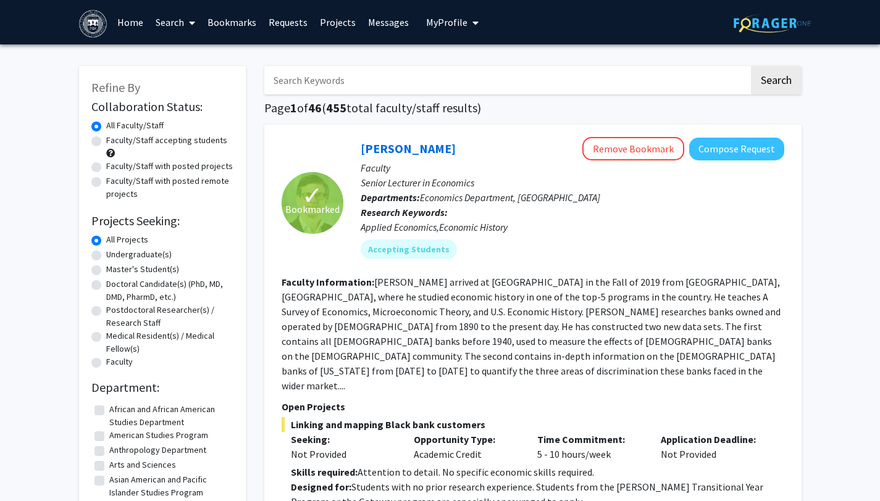
click at [104, 362] on div "Faculty" at bounding box center [162, 363] width 142 height 15
click at [106, 362] on label "Faculty" at bounding box center [119, 362] width 27 height 13
click at [106, 362] on input "Faculty" at bounding box center [110, 360] width 8 height 8
radio input "true"
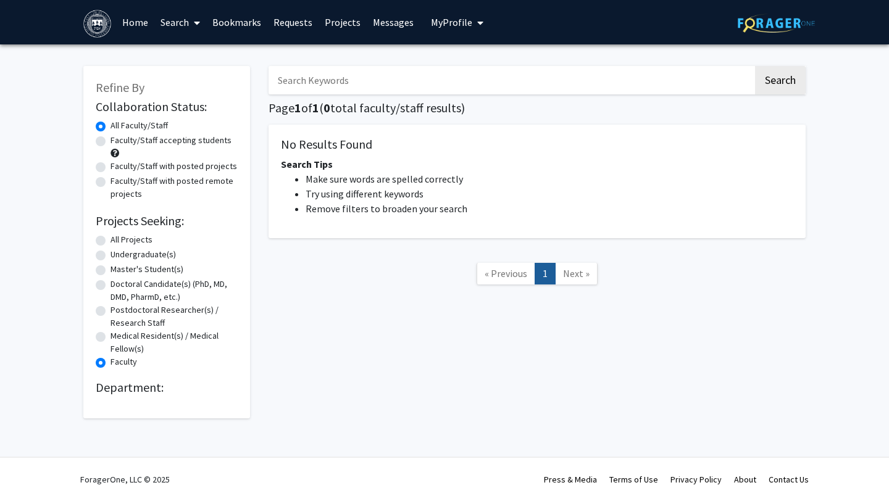
click at [110, 362] on label "Faculty" at bounding box center [123, 362] width 27 height 13
click at [110, 362] on input "Faculty" at bounding box center [114, 360] width 8 height 8
click at [115, 239] on label "All Projects" at bounding box center [131, 239] width 42 height 13
click at [115, 239] on input "All Projects" at bounding box center [114, 237] width 8 height 8
radio input "true"
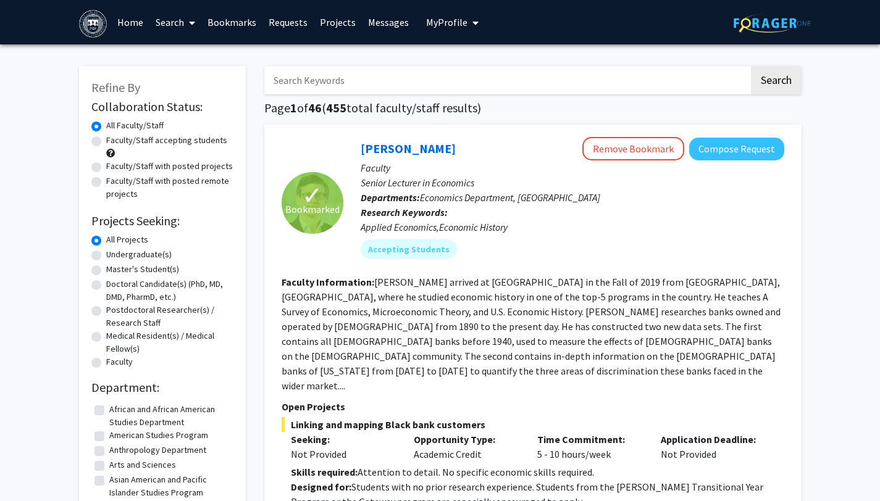
click at [178, 19] on link "Search" at bounding box center [175, 22] width 52 height 43
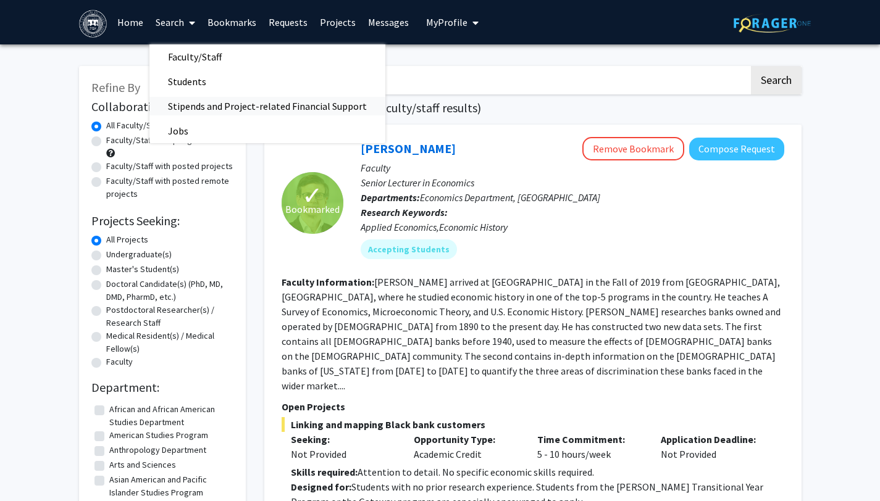
click at [185, 107] on span "Stipends and Project-related Financial Support" at bounding box center [267, 106] width 236 height 25
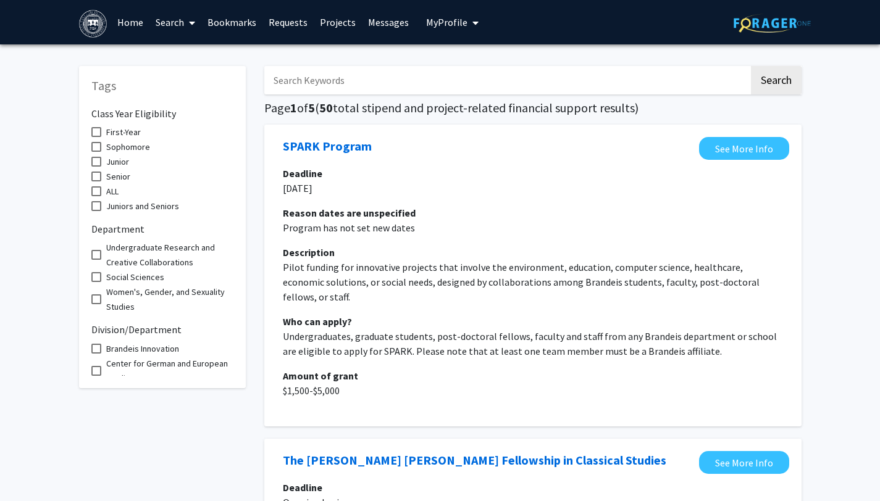
click at [362, 86] on input "Search Keywords" at bounding box center [506, 80] width 485 height 28
paste input "summer research in history"
type input "summer research in history"
click at [751, 66] on button "Search" at bounding box center [776, 80] width 51 height 28
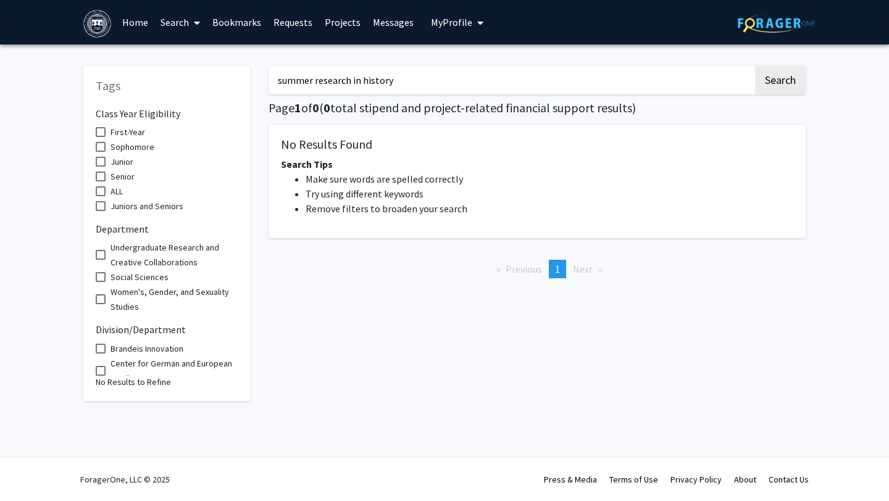
drag, startPoint x: 403, startPoint y: 85, endPoint x: 274, endPoint y: 79, distance: 129.1
click at [274, 79] on input "summer research in history" at bounding box center [511, 80] width 485 height 28
click at [755, 66] on button "Search" at bounding box center [780, 80] width 51 height 28
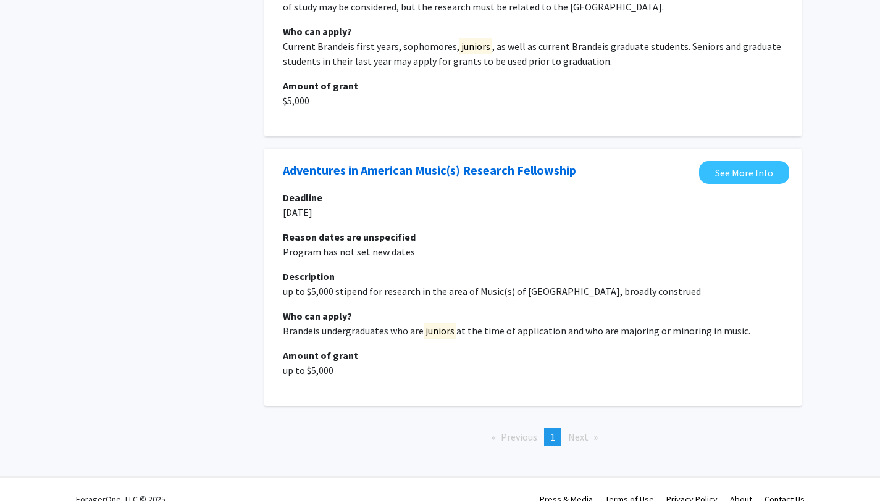
scroll to position [2393, 0]
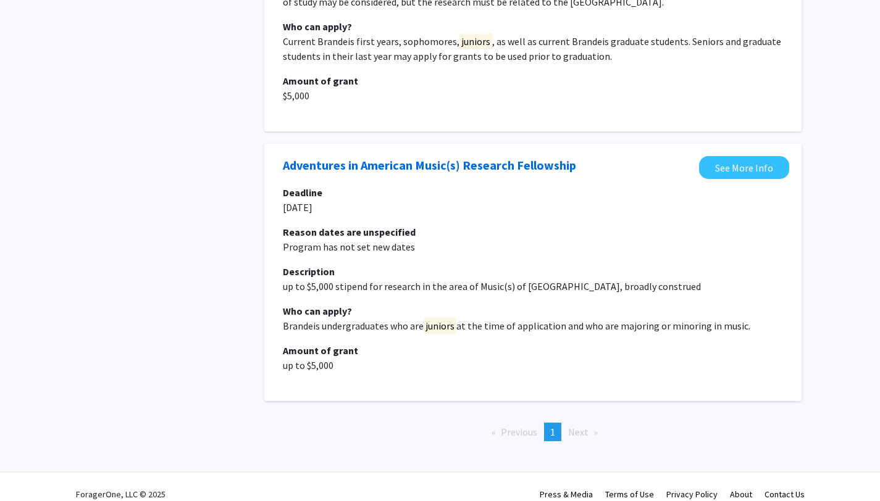
click at [573, 426] on span "Next page" at bounding box center [578, 432] width 20 height 12
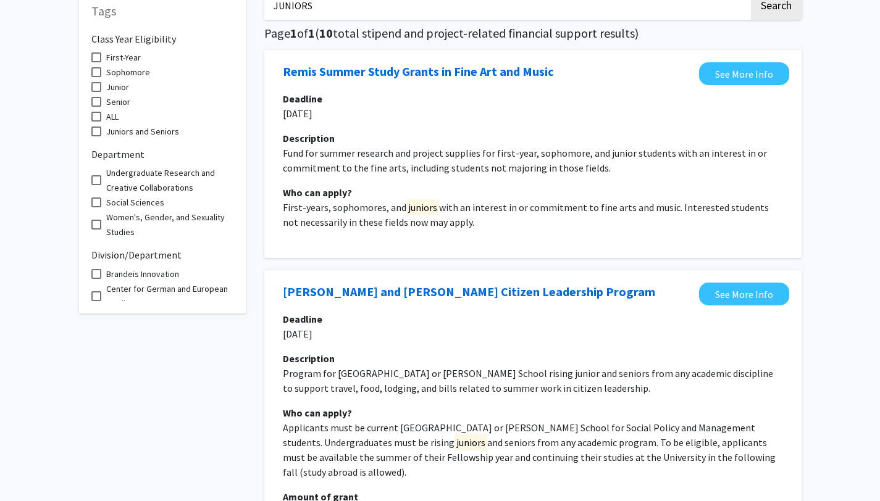
scroll to position [0, 0]
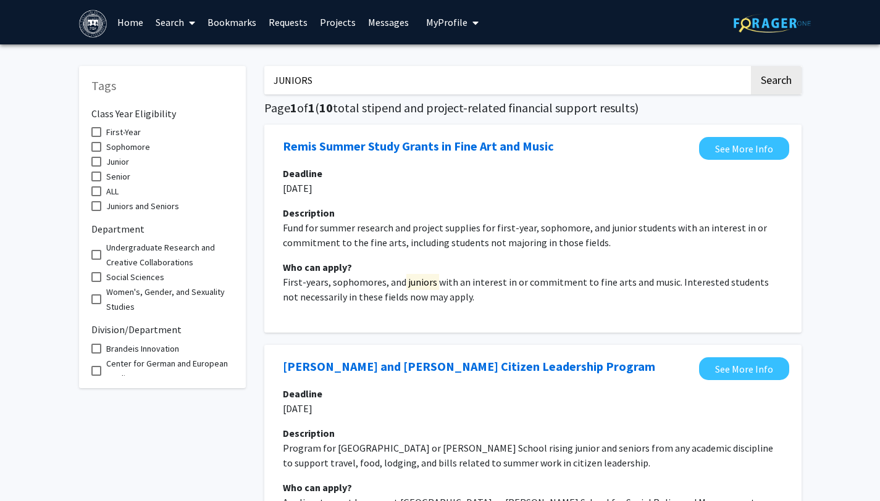
type input "summer research in history"
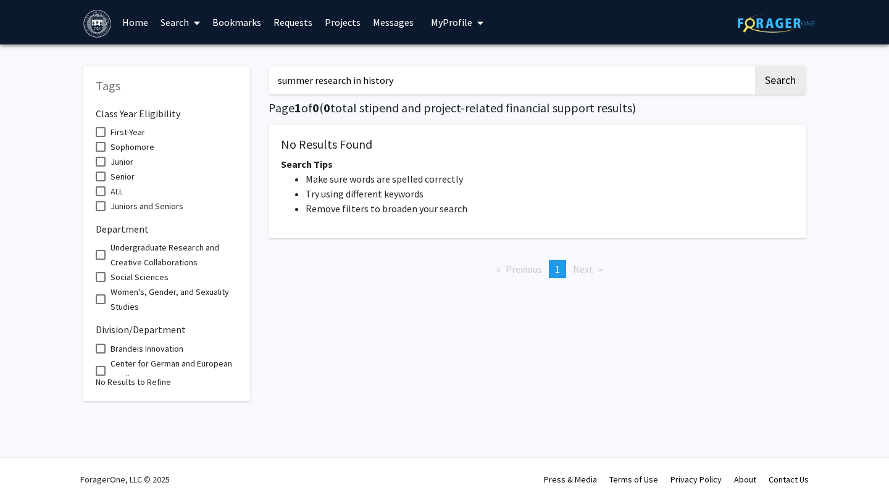
click at [683, 79] on input "summer research in history" at bounding box center [511, 80] width 485 height 28
click at [755, 66] on button "Search" at bounding box center [780, 80] width 51 height 28
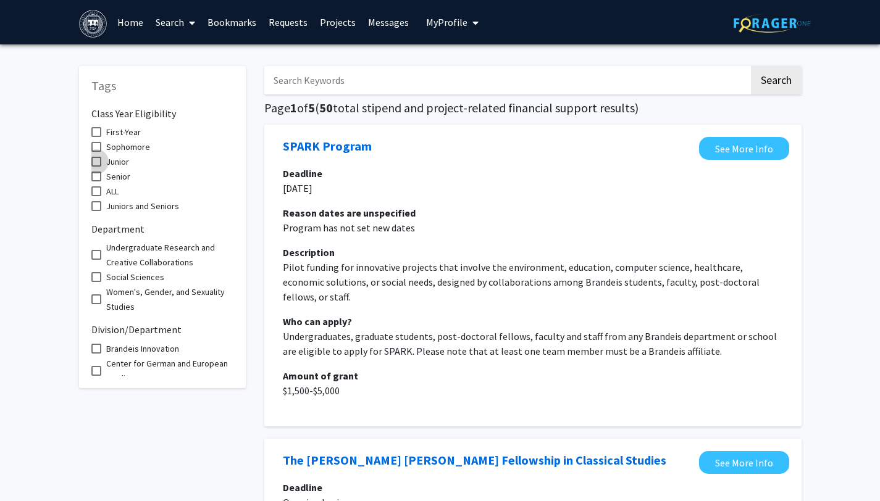
click at [108, 160] on span "Junior" at bounding box center [117, 161] width 23 height 15
click at [96, 167] on input "Junior" at bounding box center [96, 167] width 1 height 1
checkbox input "true"
click at [777, 78] on button "Search" at bounding box center [776, 80] width 51 height 28
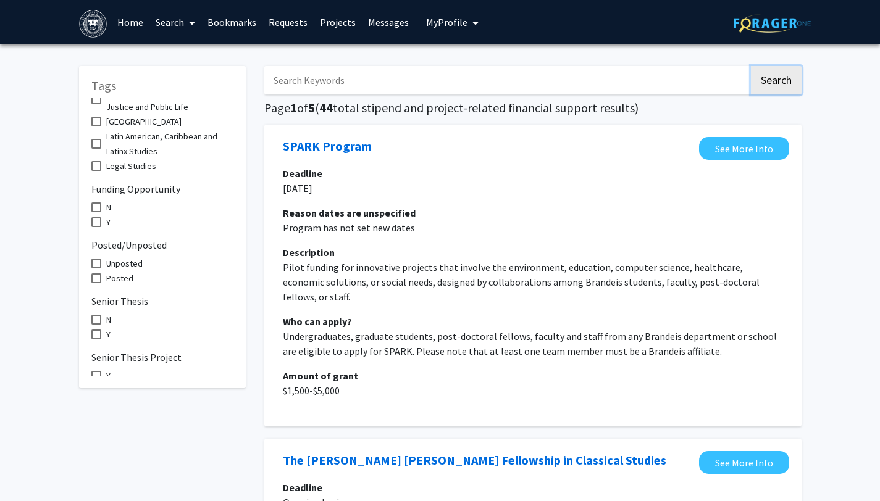
scroll to position [1016, 0]
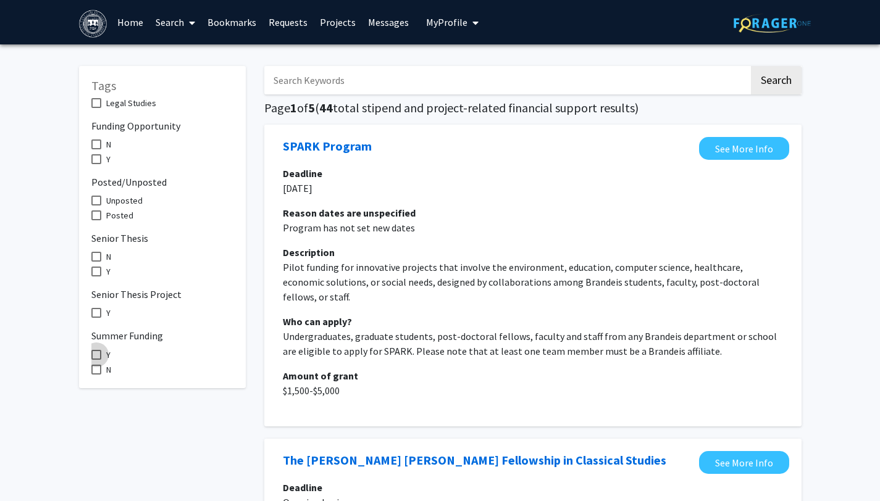
click at [97, 350] on span at bounding box center [96, 355] width 10 height 10
click at [96, 360] on input "Y" at bounding box center [96, 360] width 1 height 1
checkbox input "true"
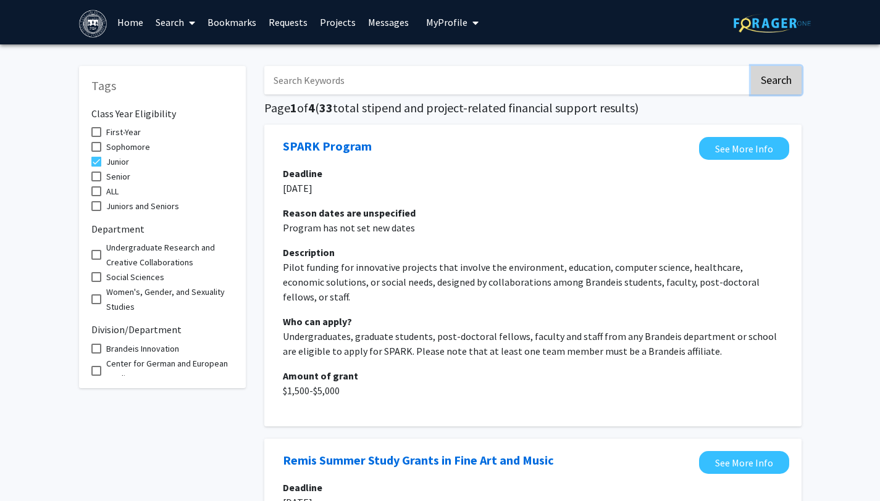
click at [775, 81] on button "Search" at bounding box center [776, 80] width 51 height 28
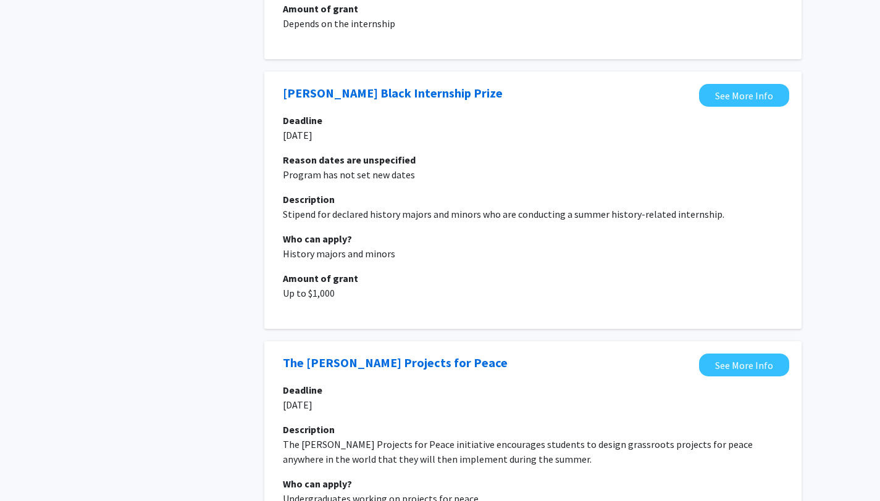
scroll to position [1392, 0]
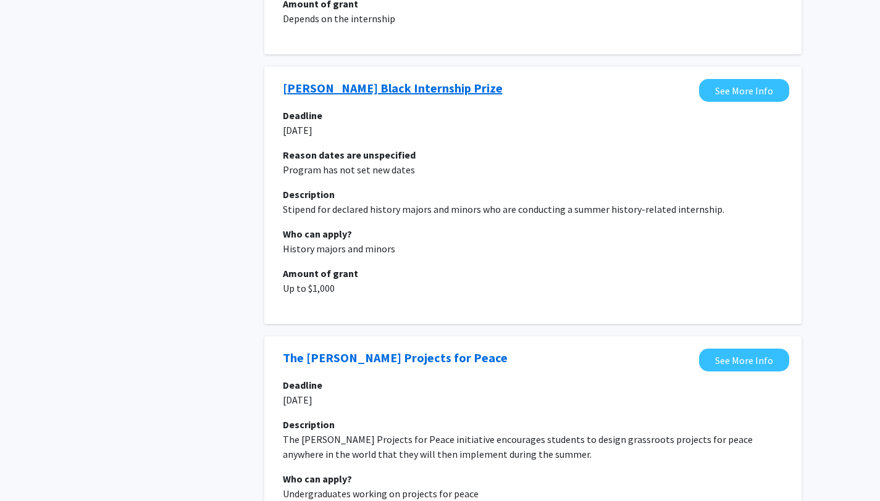
click at [346, 79] on link "[PERSON_NAME] Black Internship Prize" at bounding box center [393, 88] width 220 height 19
drag, startPoint x: 467, startPoint y: 80, endPoint x: 265, endPoint y: 67, distance: 202.3
click at [265, 67] on div "[PERSON_NAME] Black Internship Prize See More Info Deadline [DATE] Reason dates…" at bounding box center [532, 195] width 537 height 257
copy link "[PERSON_NAME] Black Internship Prize"
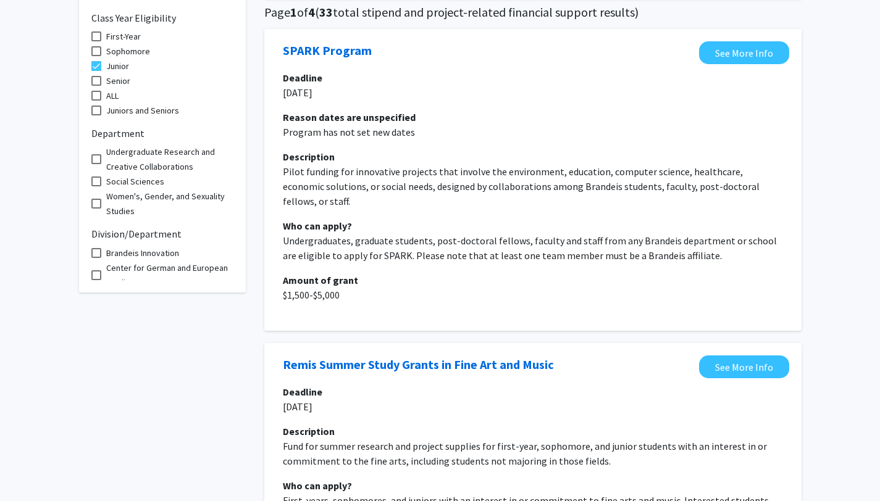
scroll to position [0, 0]
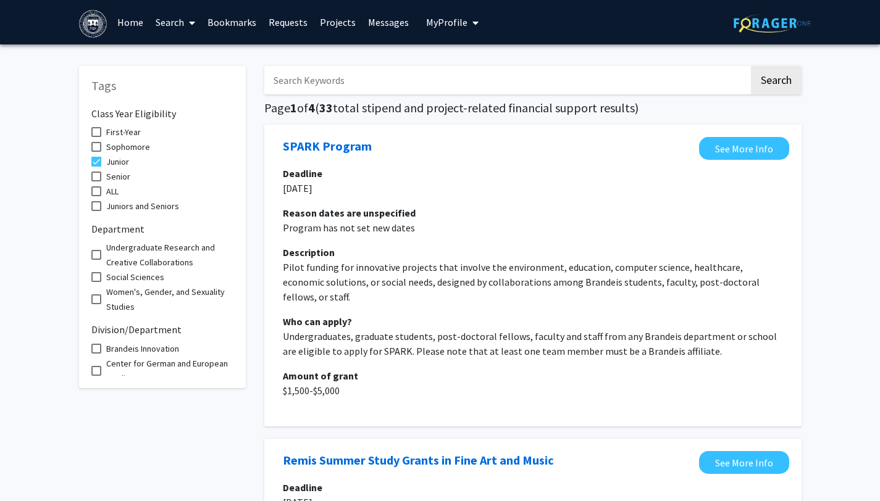
click at [176, 23] on link "Search" at bounding box center [175, 22] width 52 height 43
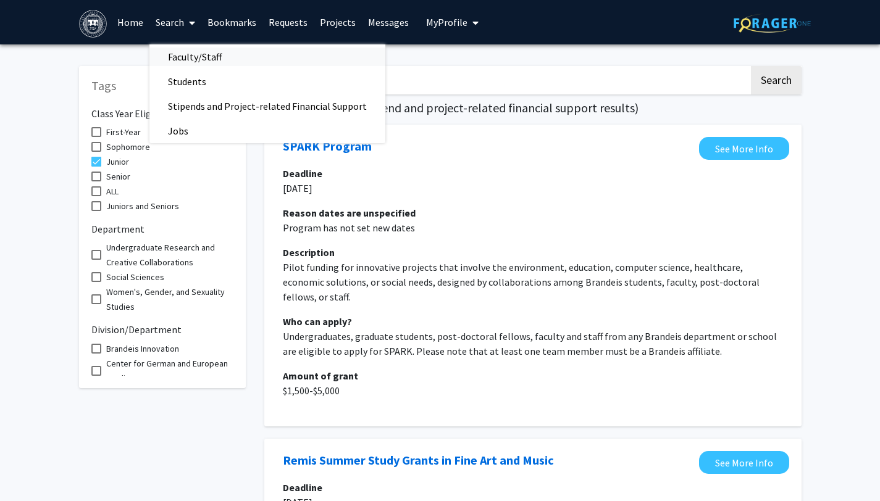
click at [180, 55] on span "Faculty/Staff" at bounding box center [194, 56] width 91 height 25
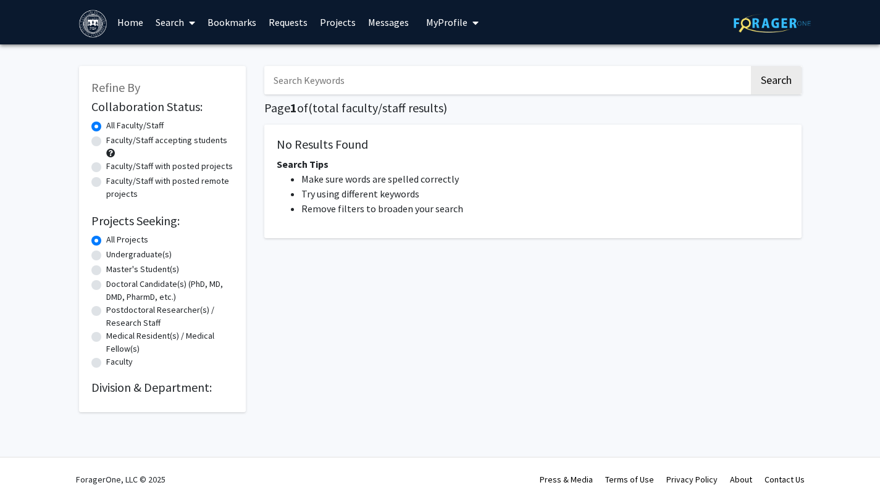
click at [345, 79] on input "Search Keywords" at bounding box center [506, 80] width 485 height 28
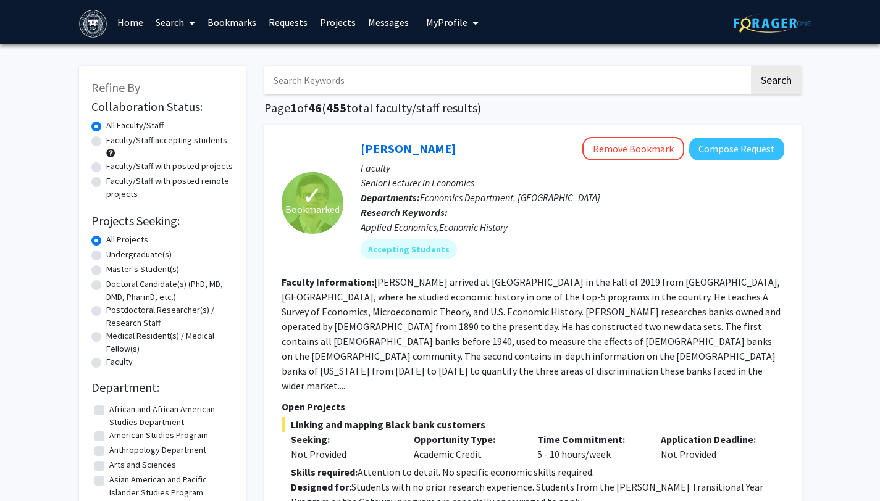
paste input "Brandeis research faculty affiliated with the [PERSON_NAME] School of Social Po…"
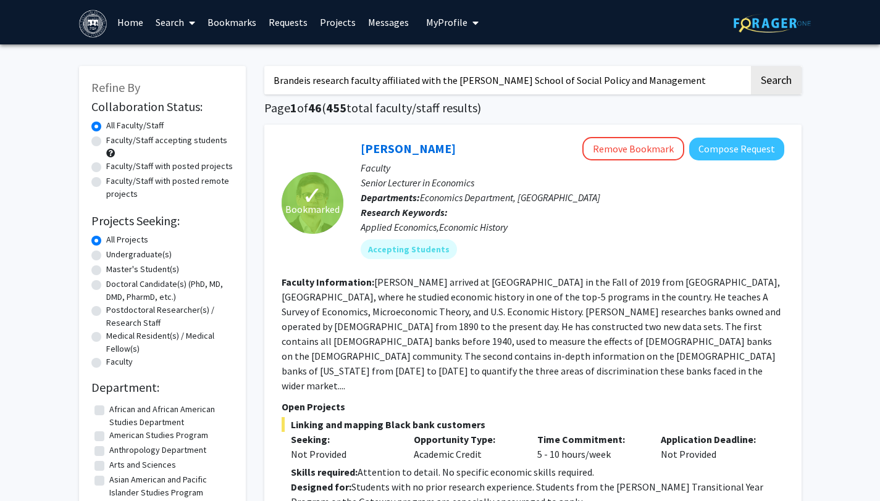
click at [751, 66] on button "Search" at bounding box center [776, 80] width 51 height 28
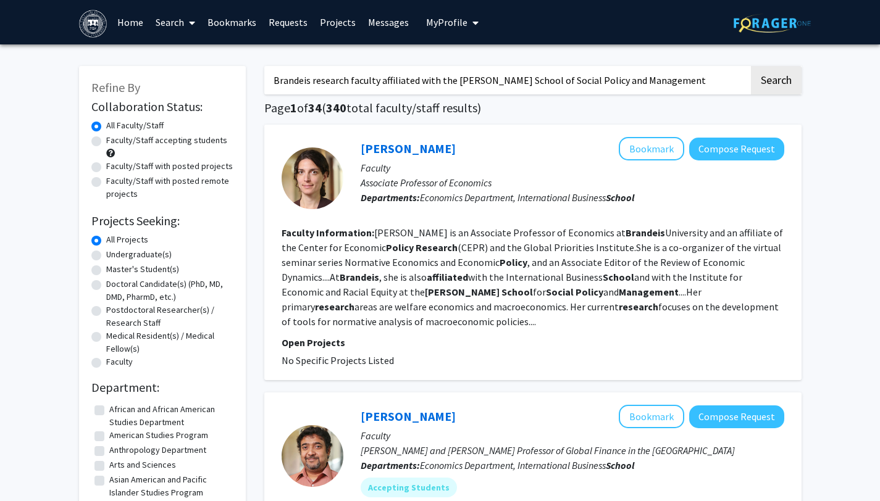
drag, startPoint x: 451, startPoint y: 79, endPoint x: 178, endPoint y: 82, distance: 272.9
type input "[PERSON_NAME] School of Social Policy and Management"
click at [751, 66] on button "Search" at bounding box center [776, 80] width 51 height 28
